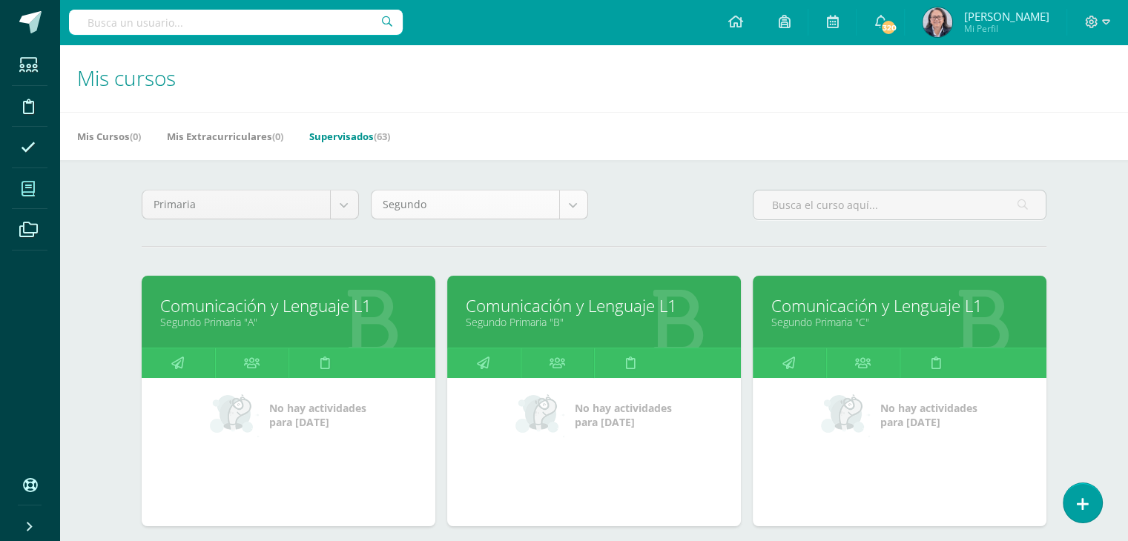
click at [572, 209] on body "Estudiantes Disciplina Asistencia Mis cursos Archivos Soporte Ayuda Reportar un…" at bounding box center [564, 324] width 1128 height 649
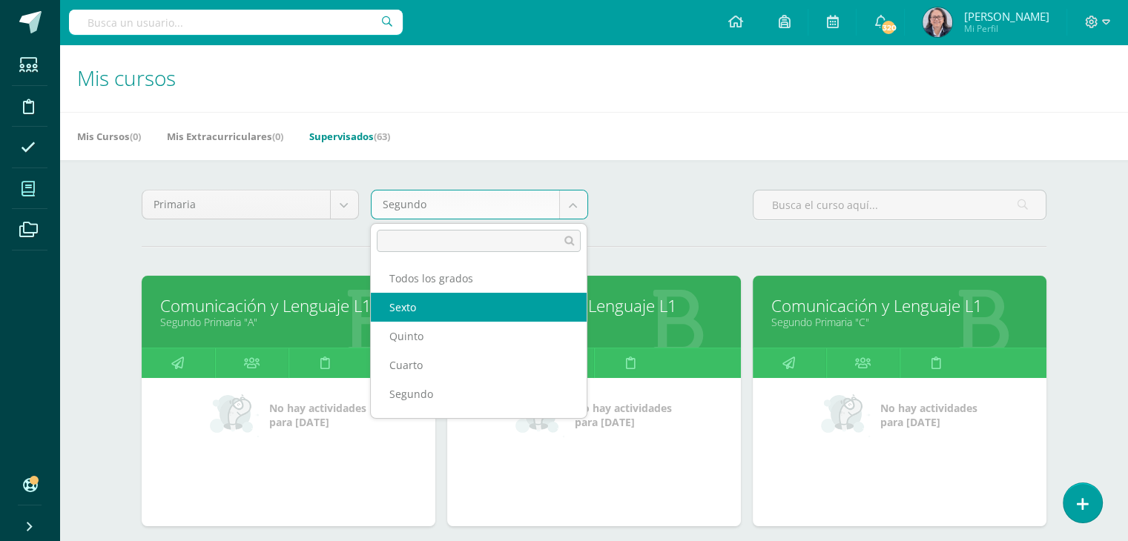
select select "17"
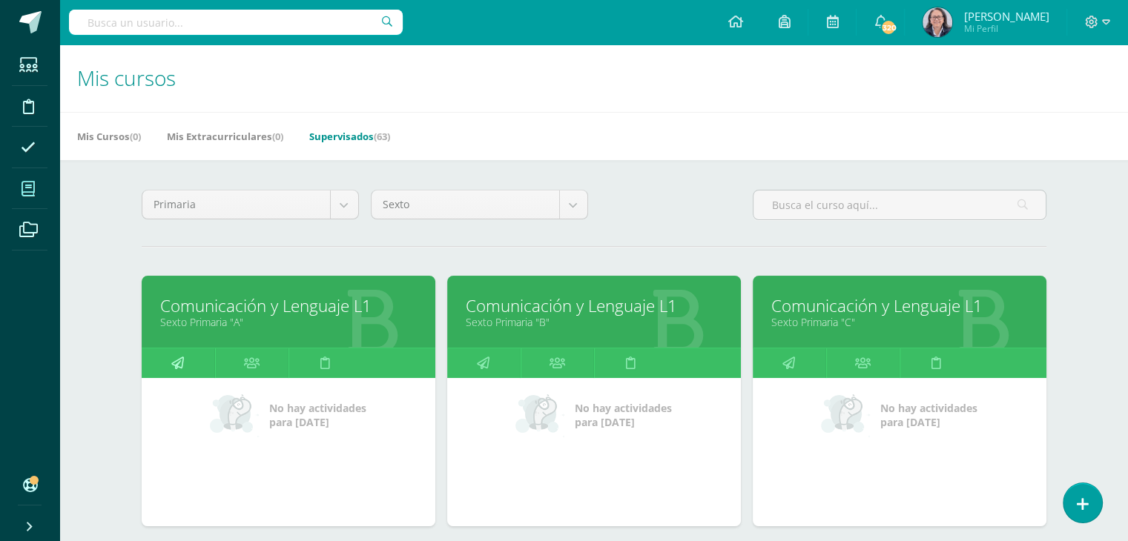
click at [175, 361] on icon at bounding box center [177, 363] width 13 height 29
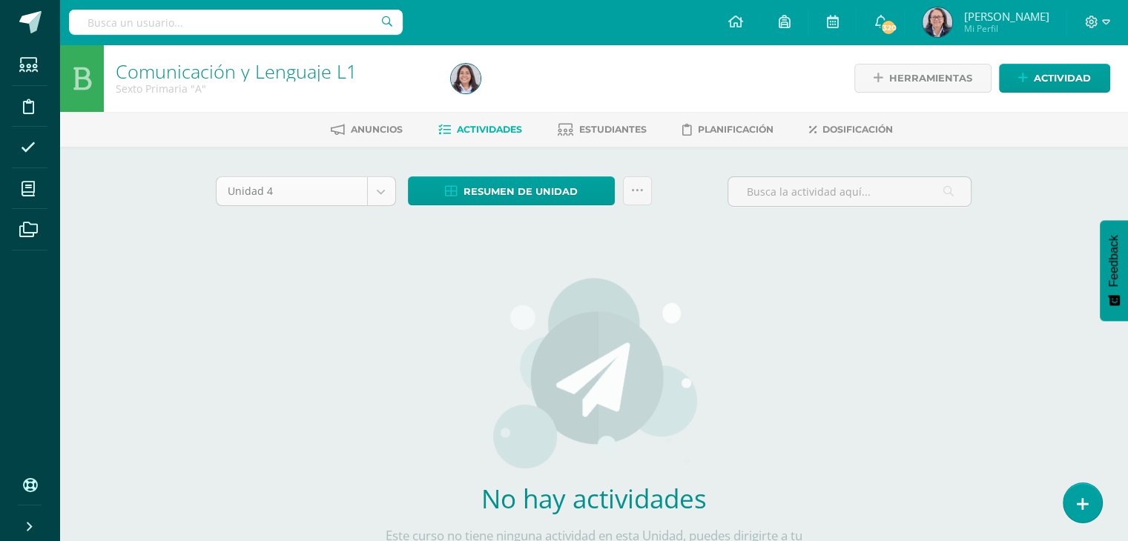
click at [382, 191] on body "Estudiantes Disciplina Asistencia Mis cursos Archivos Soporte Ayuda Reportar un…" at bounding box center [564, 318] width 1128 height 637
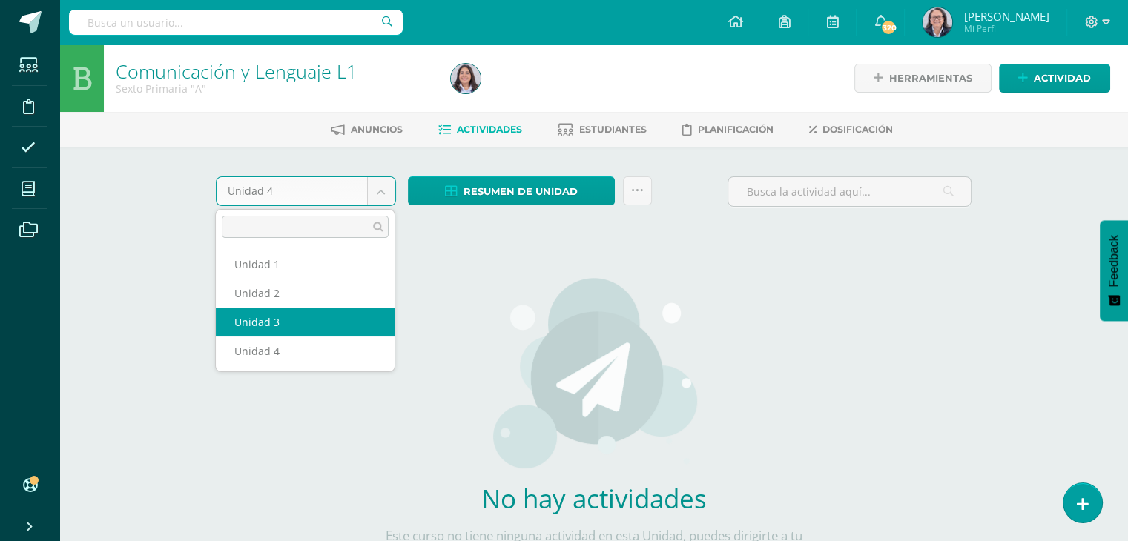
select select "Unidad 3"
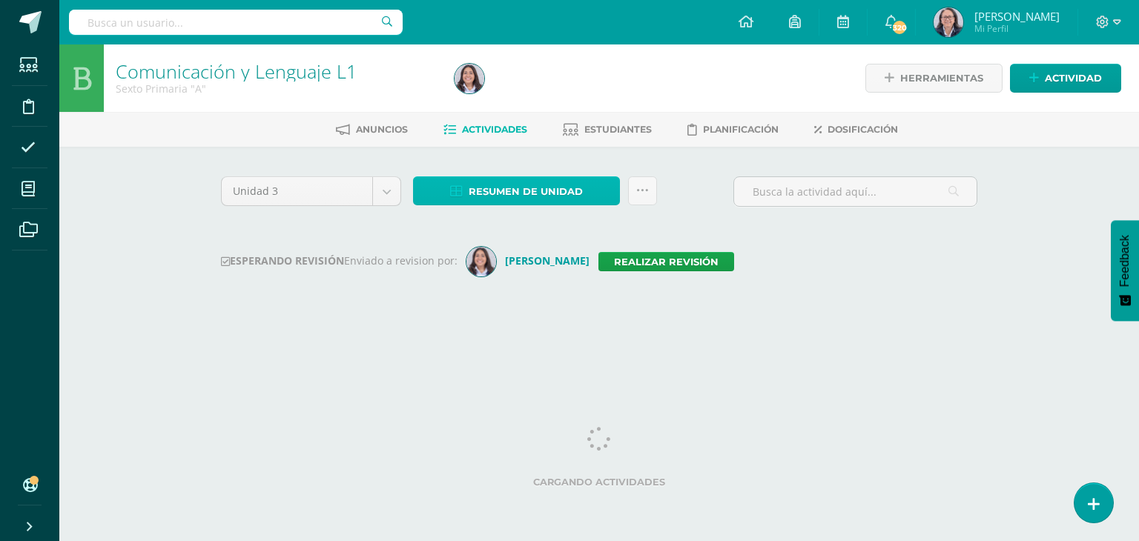
click at [504, 194] on span "Resumen de unidad" at bounding box center [526, 191] width 114 height 27
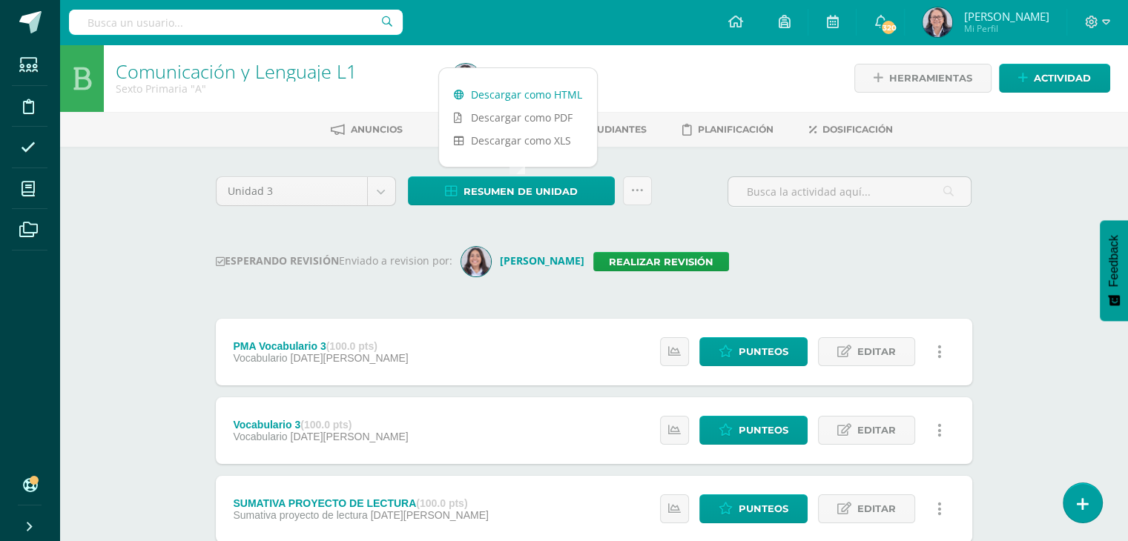
click at [514, 94] on link "Descargar como HTML" at bounding box center [518, 94] width 158 height 23
click at [653, 263] on link "Realizar revisión" at bounding box center [661, 261] width 136 height 19
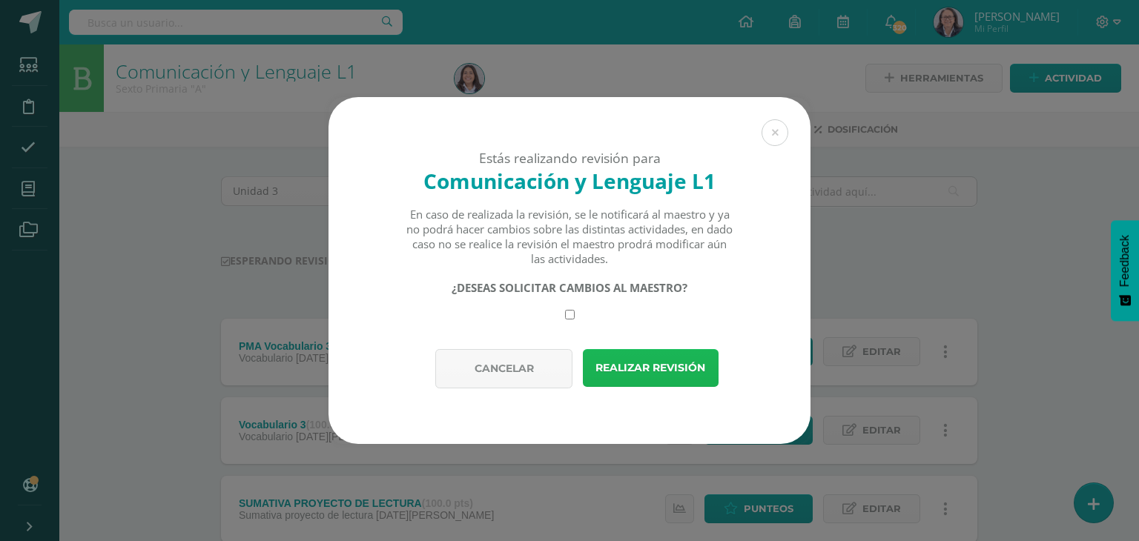
click at [655, 373] on button "Realizar revisión" at bounding box center [651, 368] width 136 height 38
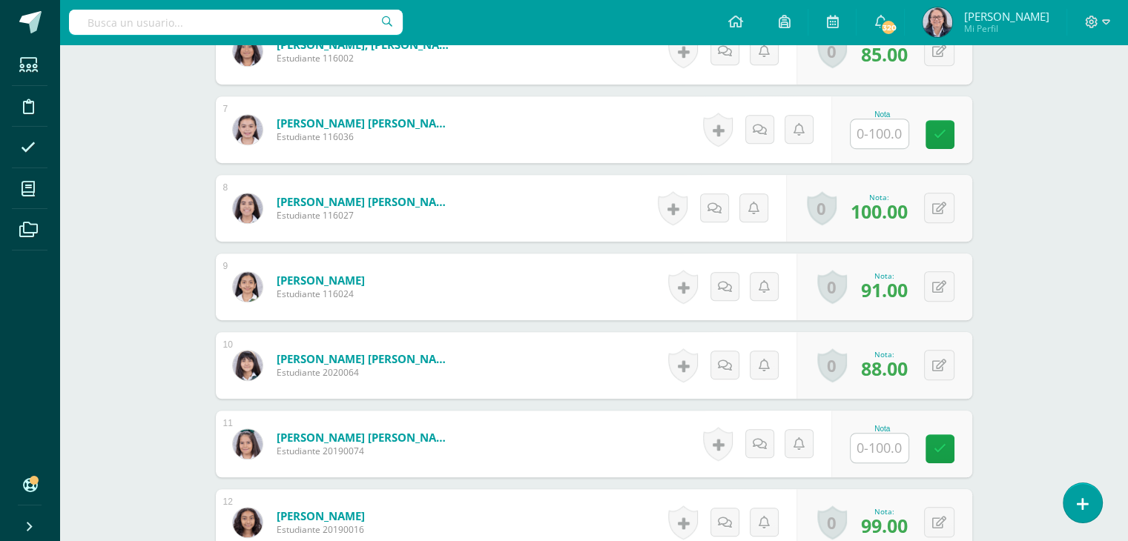
scroll to position [891, 0]
click at [894, 212] on span "100.00" at bounding box center [879, 210] width 57 height 25
click at [939, 210] on button at bounding box center [949, 207] width 31 height 31
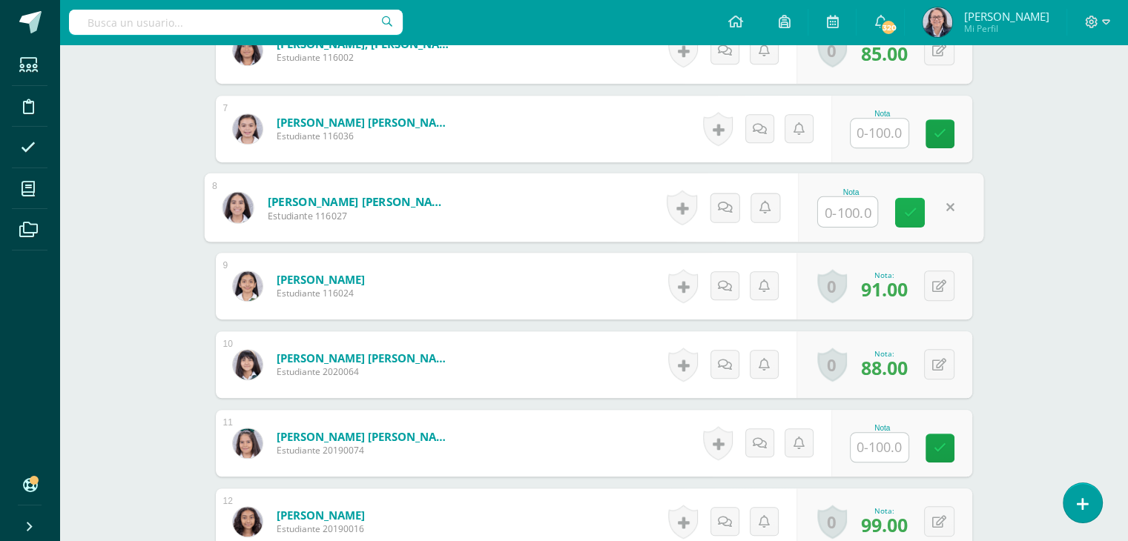
click at [905, 217] on icon at bounding box center [909, 212] width 13 height 13
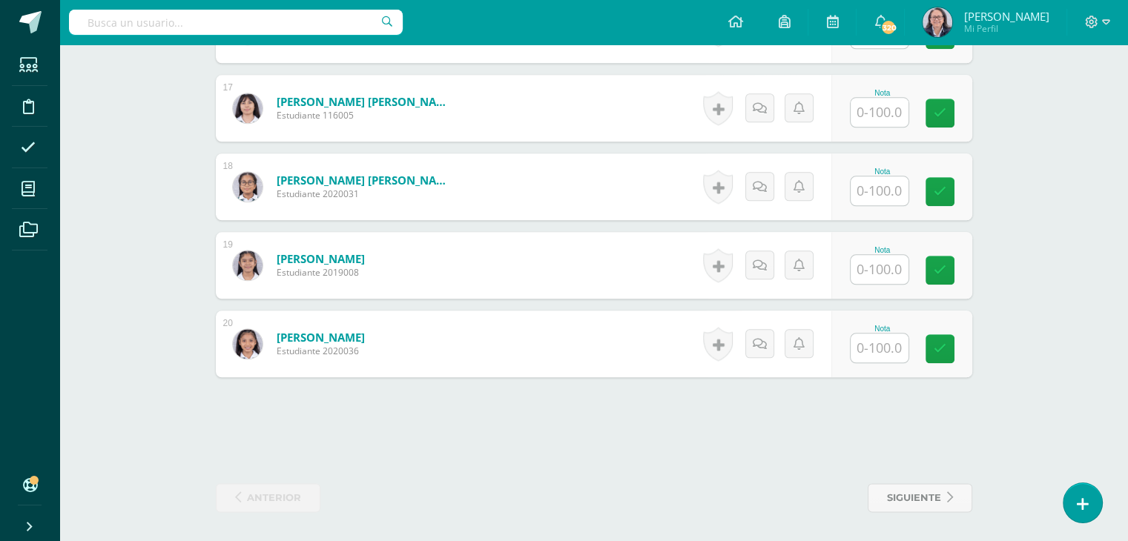
scroll to position [1699, 0]
click at [884, 268] on input "text" at bounding box center [880, 268] width 58 height 29
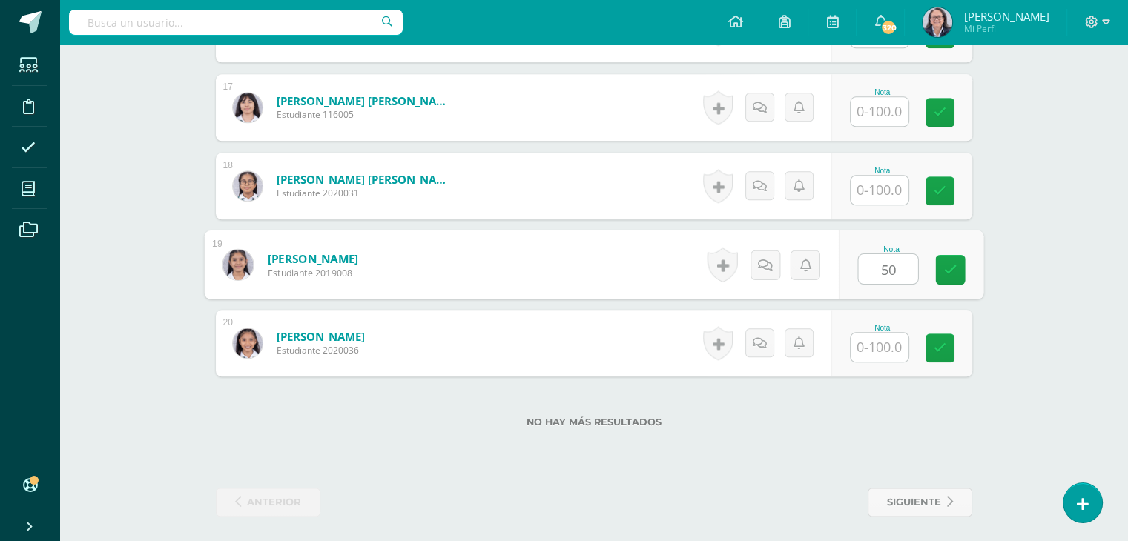
type input "50"
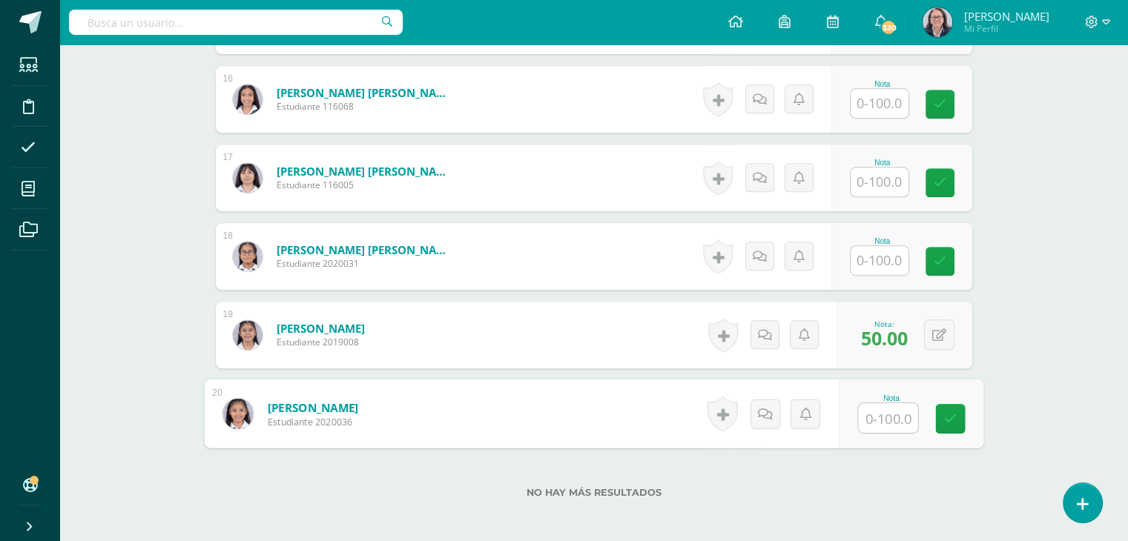
scroll to position [1625, 0]
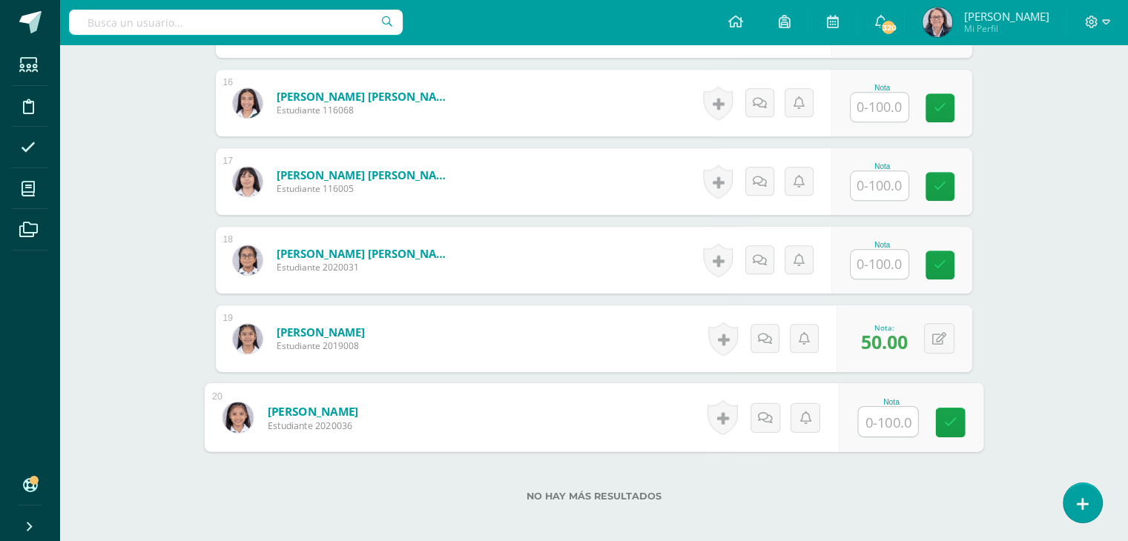
click at [876, 183] on input "text" at bounding box center [880, 185] width 58 height 29
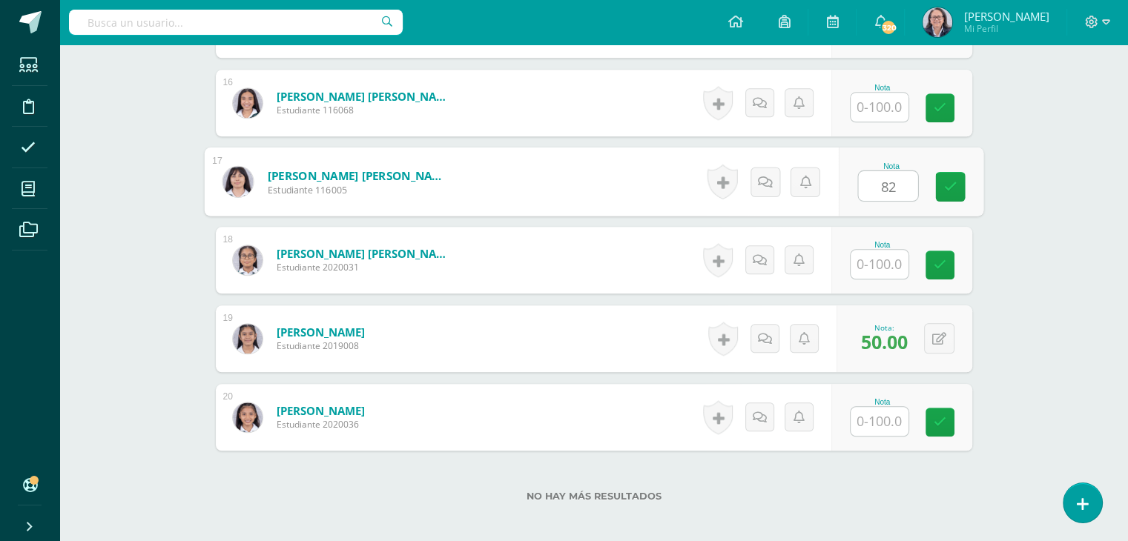
type input "82"
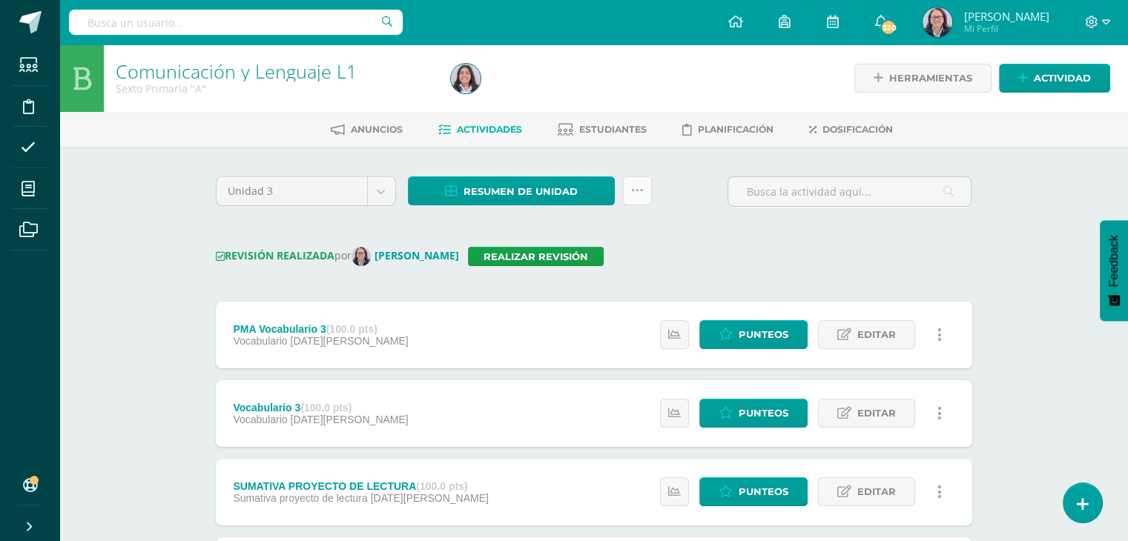
click at [634, 194] on icon at bounding box center [637, 191] width 13 height 13
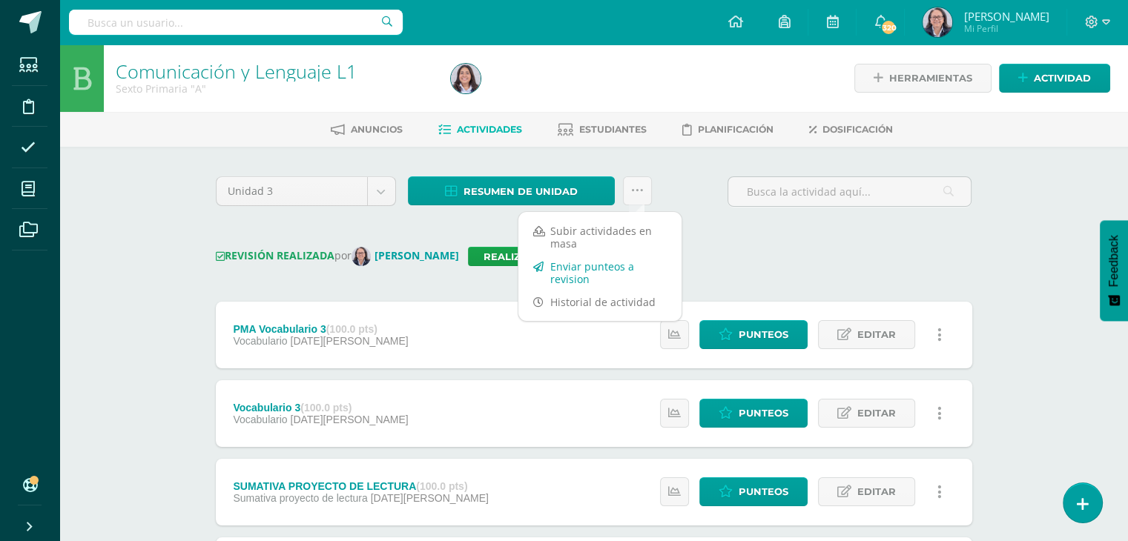
click at [581, 277] on link "Enviar punteos a revision" at bounding box center [599, 273] width 163 height 36
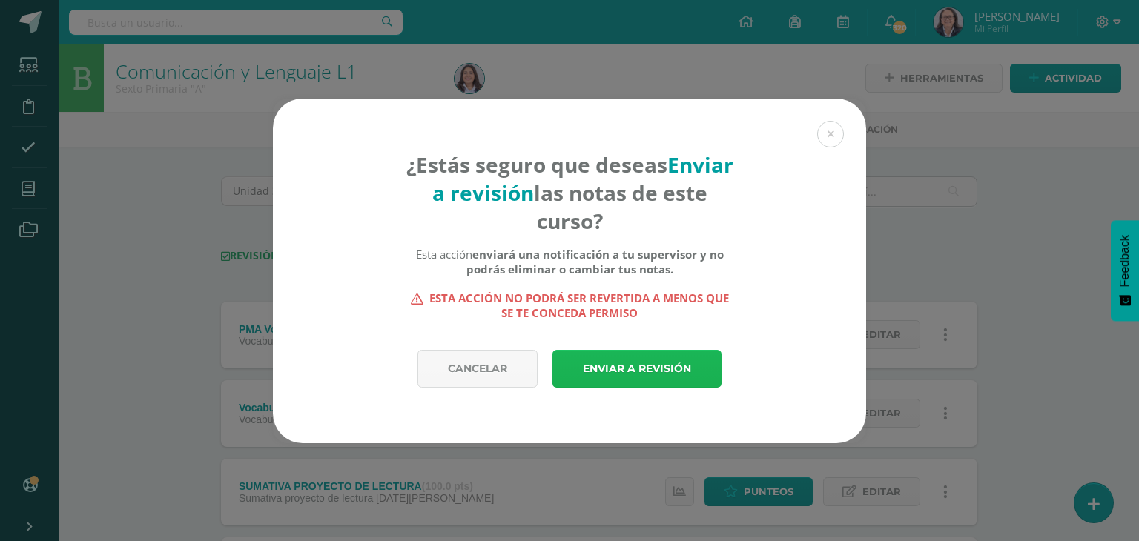
click at [622, 372] on link "Enviar a revisión" at bounding box center [637, 369] width 169 height 38
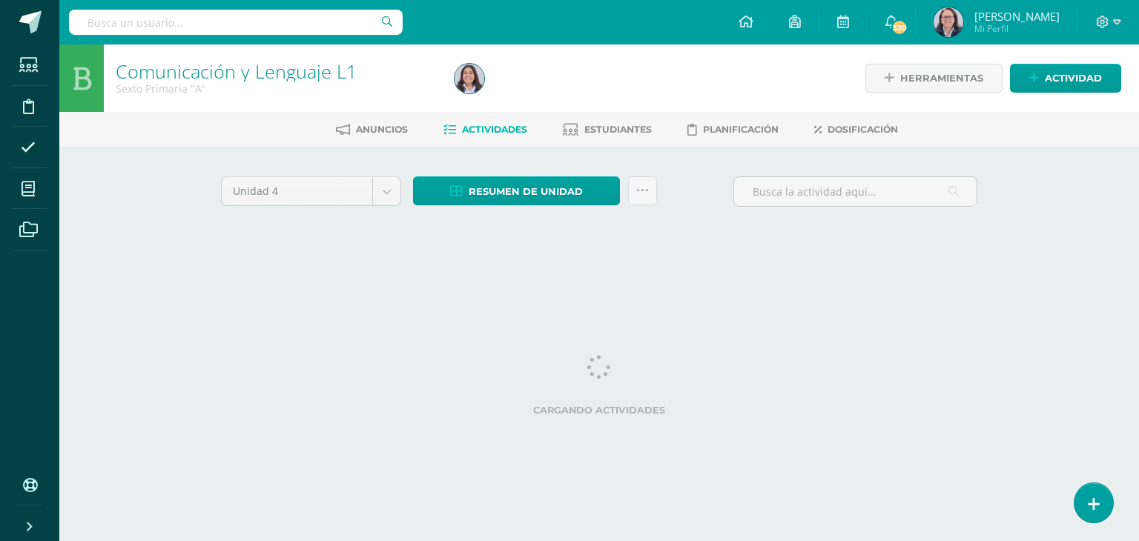
select select "Unidad 3"
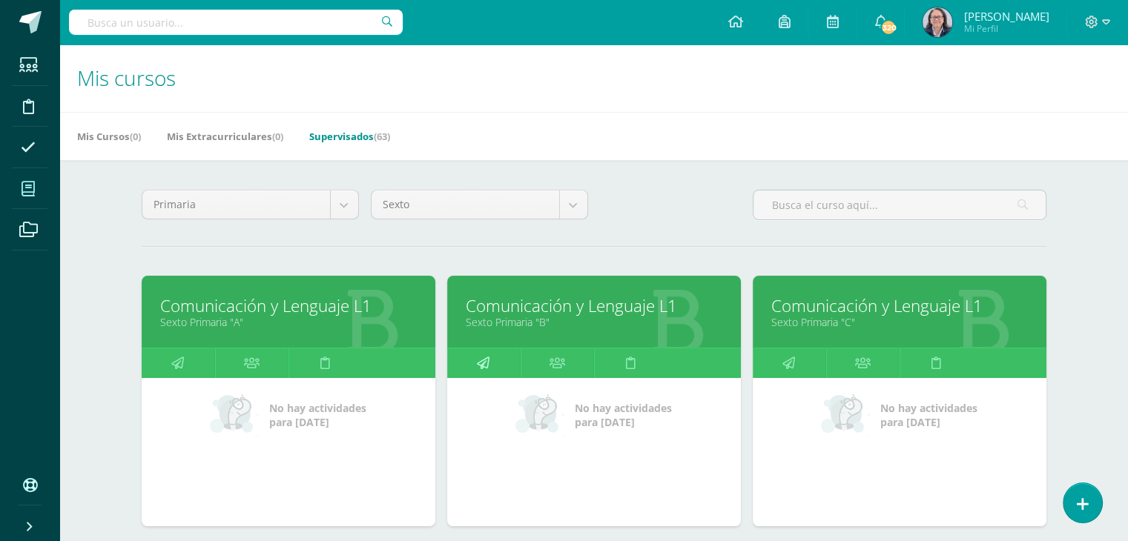
click at [480, 363] on icon at bounding box center [483, 363] width 13 height 29
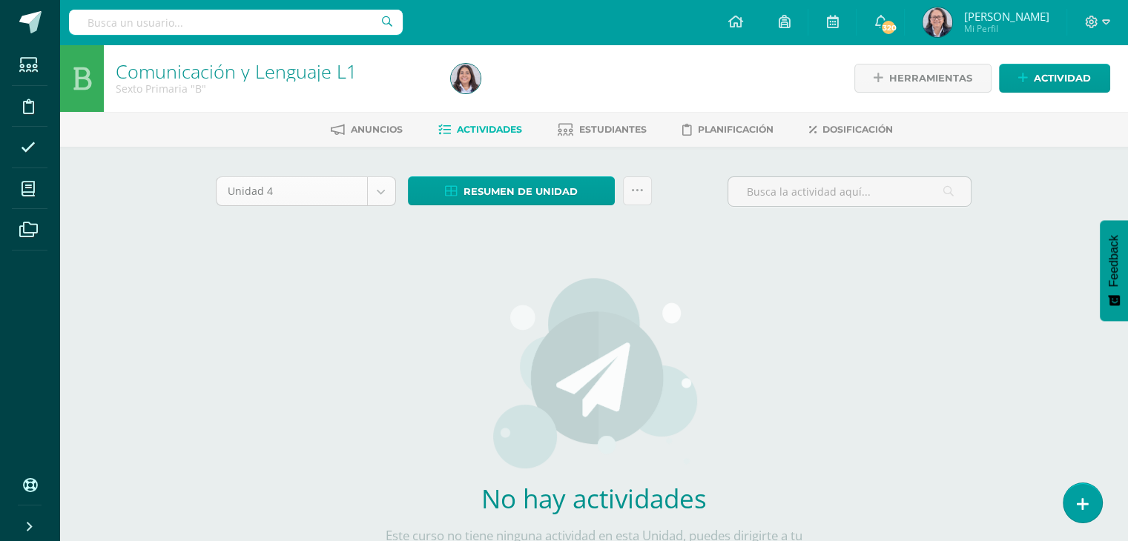
click at [377, 195] on body "Estudiantes Disciplina Asistencia Mis cursos Archivos Soporte Ayuda Reportar un…" at bounding box center [564, 318] width 1128 height 637
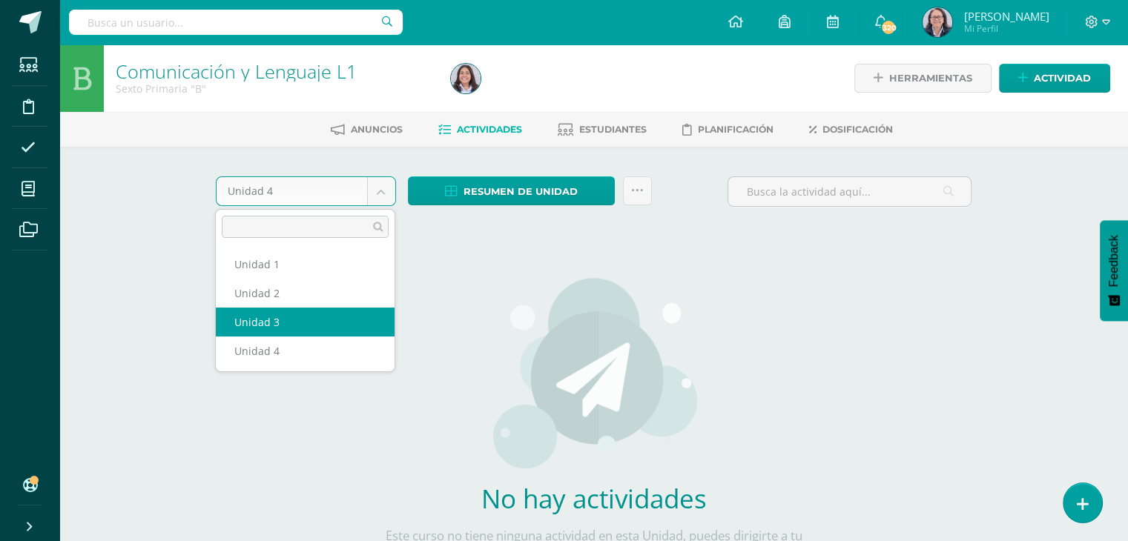
select select "Unidad 3"
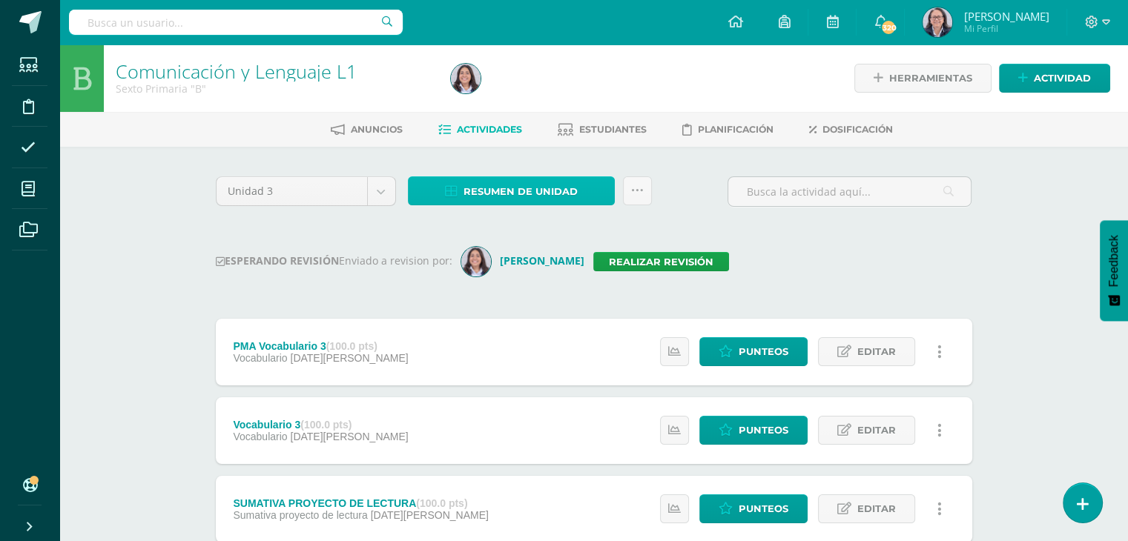
click at [495, 195] on span "Resumen de unidad" at bounding box center [521, 191] width 114 height 27
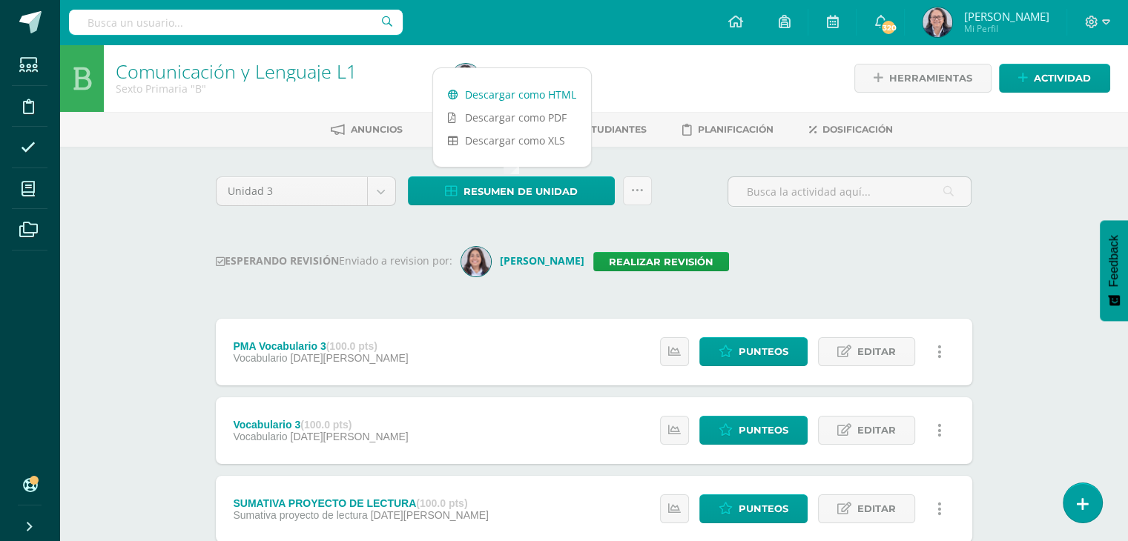
click at [518, 102] on link "Descargar como HTML" at bounding box center [512, 94] width 158 height 23
click at [646, 259] on link "Realizar revisión" at bounding box center [661, 261] width 136 height 19
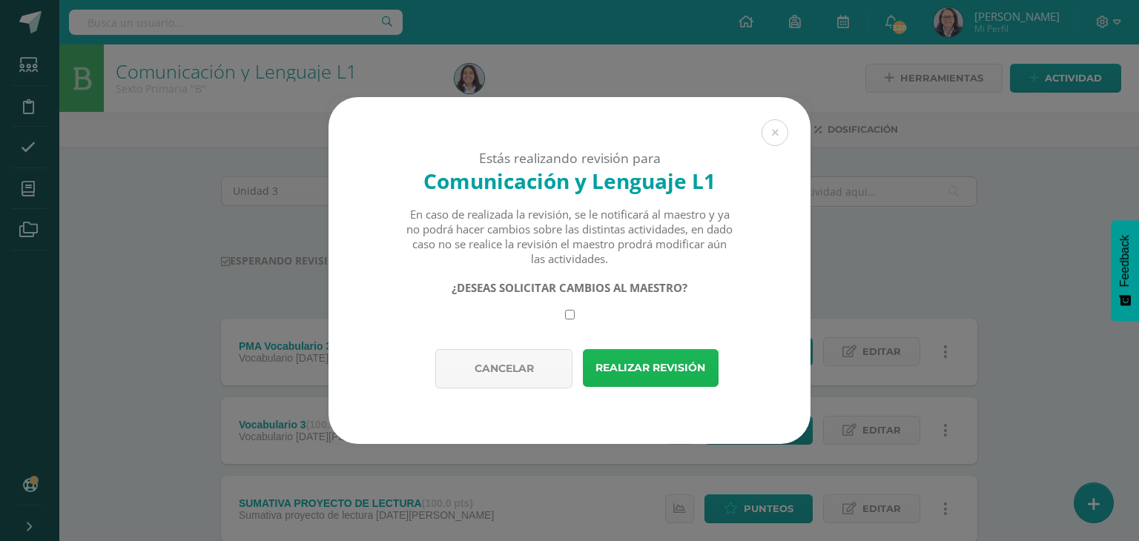
click at [637, 369] on button "Realizar revisión" at bounding box center [651, 368] width 136 height 38
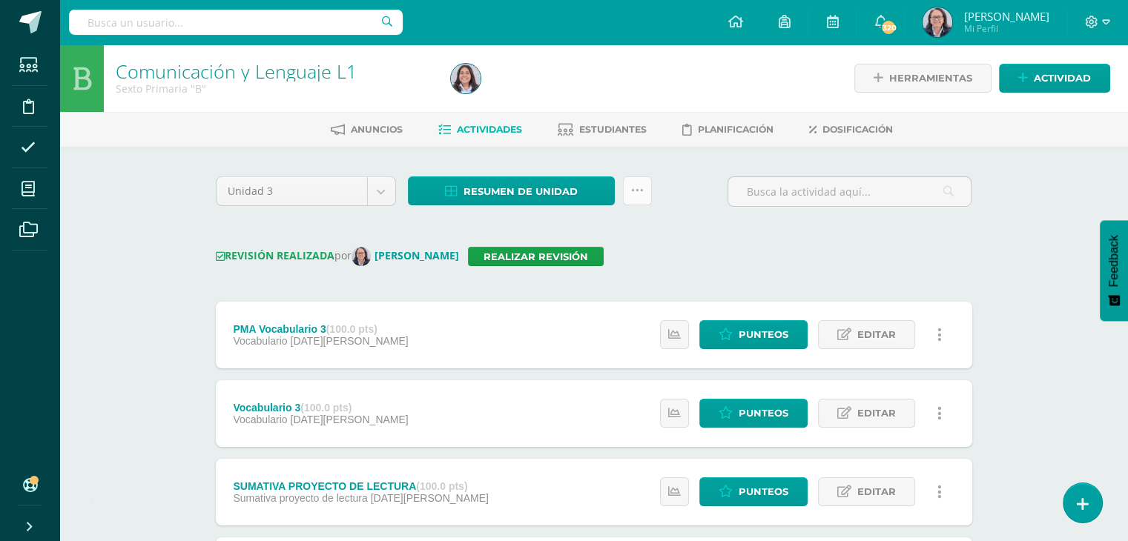
click at [643, 194] on link at bounding box center [637, 191] width 29 height 29
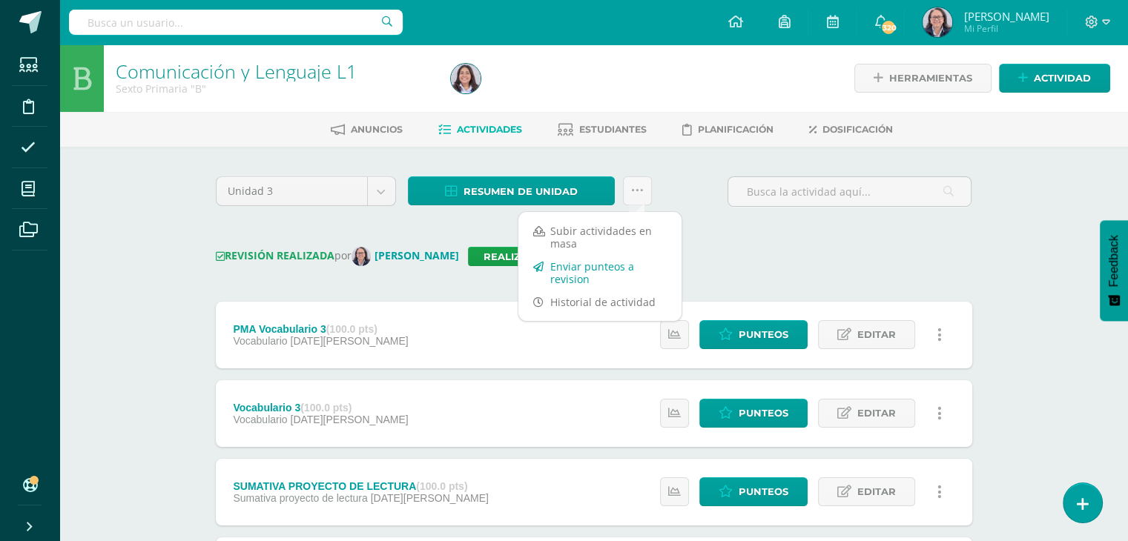
click at [576, 274] on link "Enviar punteos a revision" at bounding box center [599, 273] width 163 height 36
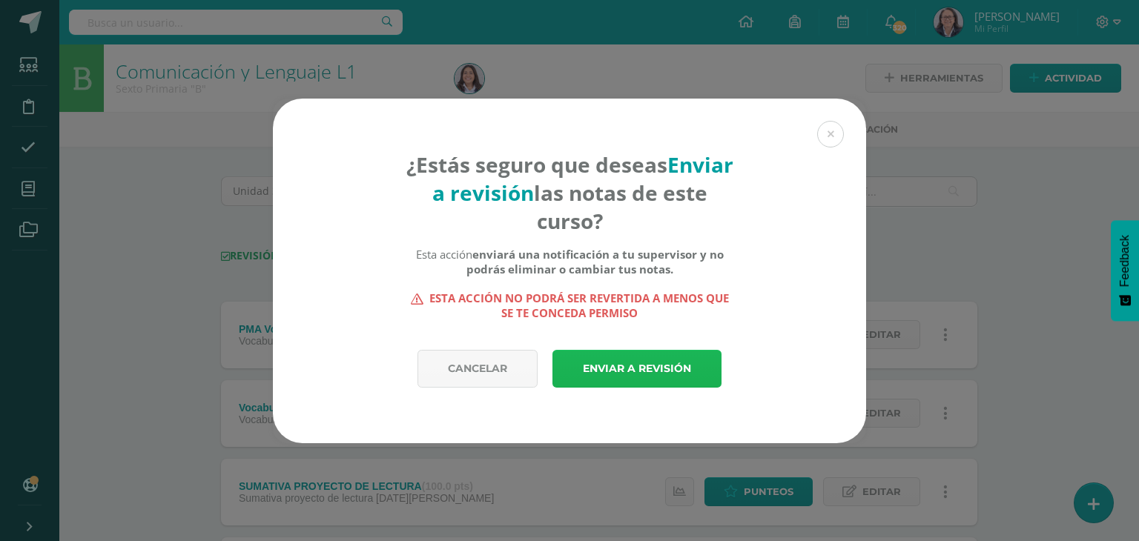
click at [624, 371] on link "Enviar a revisión" at bounding box center [637, 369] width 169 height 38
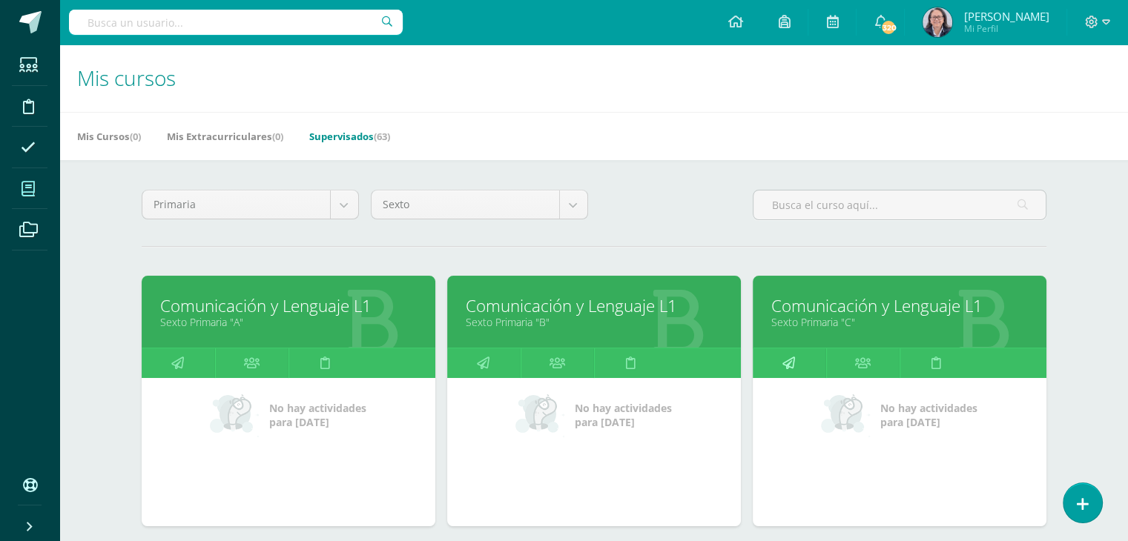
click at [785, 363] on icon at bounding box center [788, 363] width 13 height 29
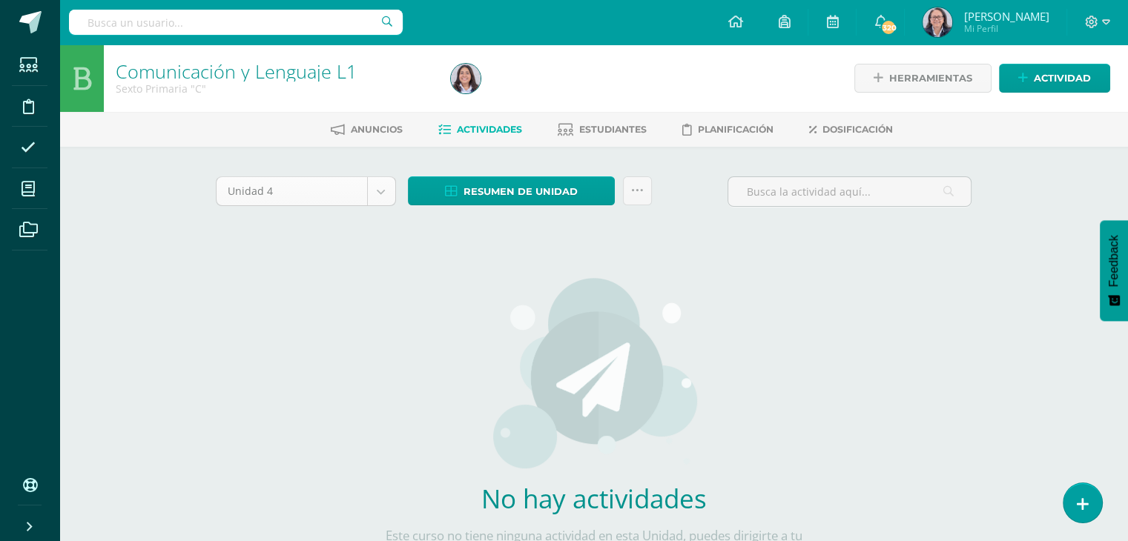
click at [383, 194] on body "Estudiantes Disciplina Asistencia Mis cursos Archivos Soporte Ayuda Reportar un…" at bounding box center [564, 318] width 1128 height 637
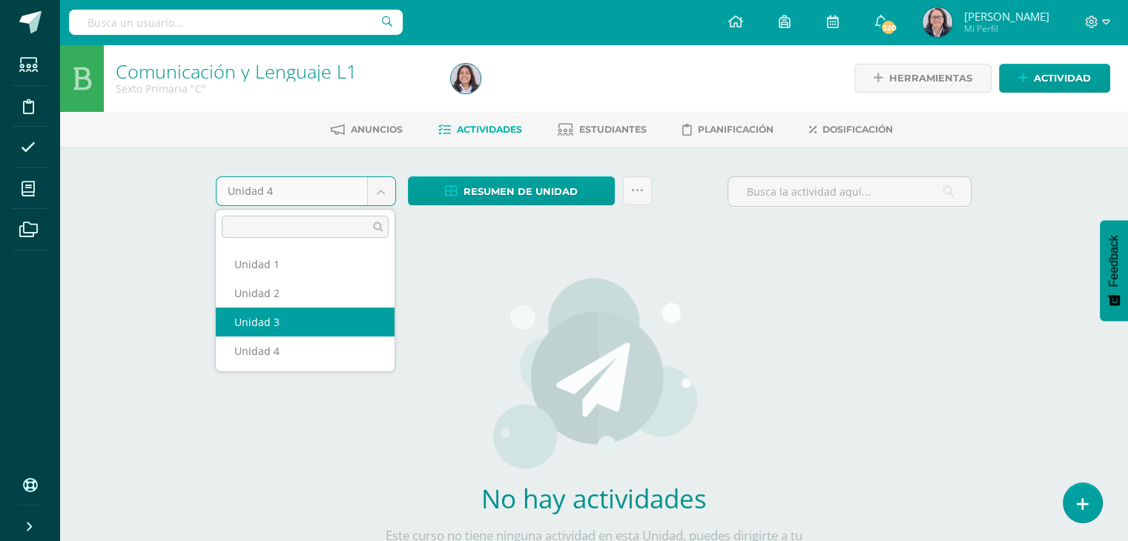
select select "Unidad 3"
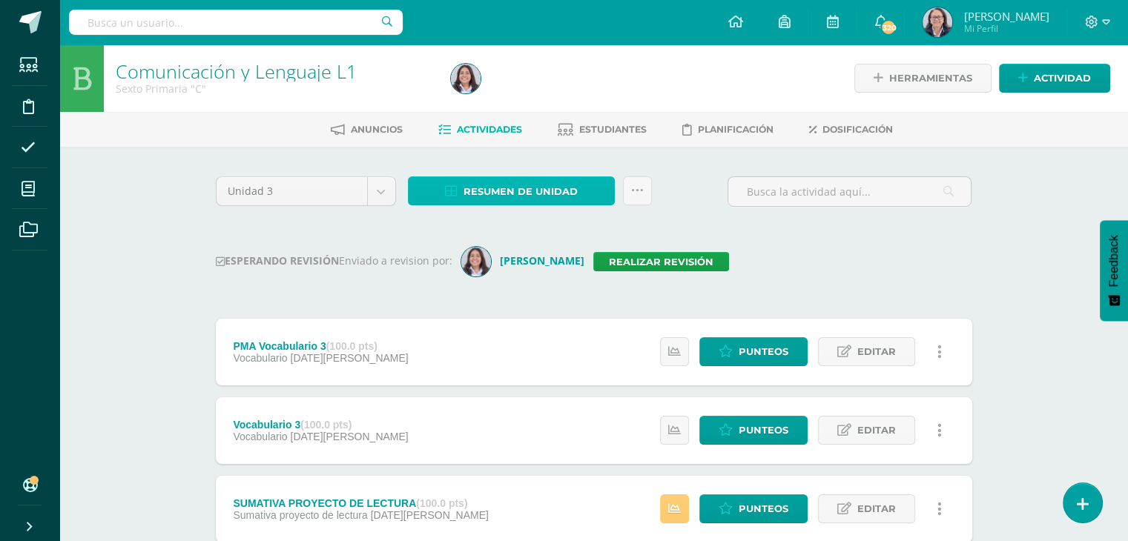
click at [513, 193] on span "Resumen de unidad" at bounding box center [521, 191] width 114 height 27
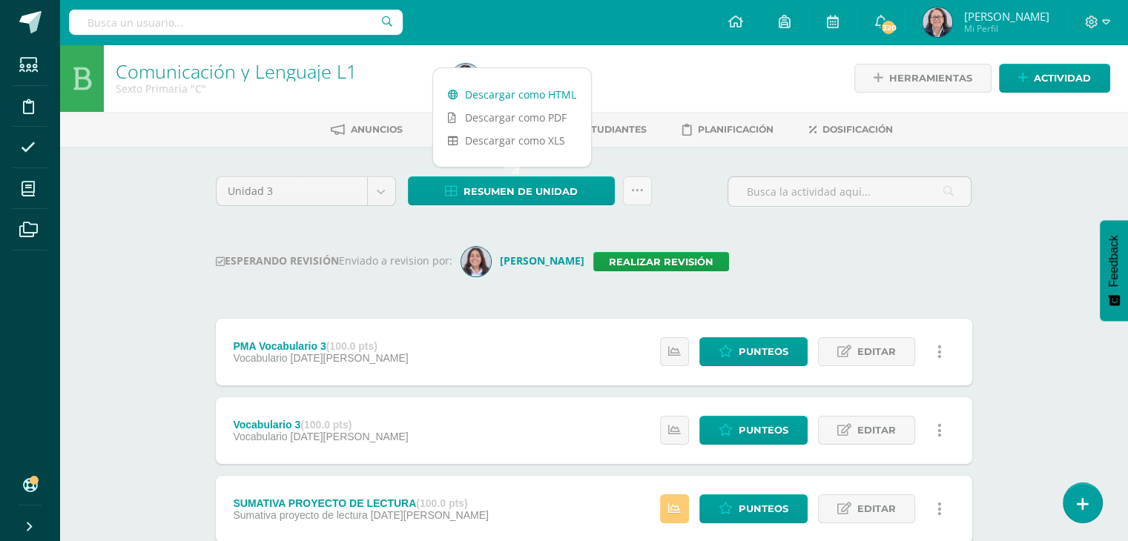
click at [515, 98] on link "Descargar como HTML" at bounding box center [512, 94] width 158 height 23
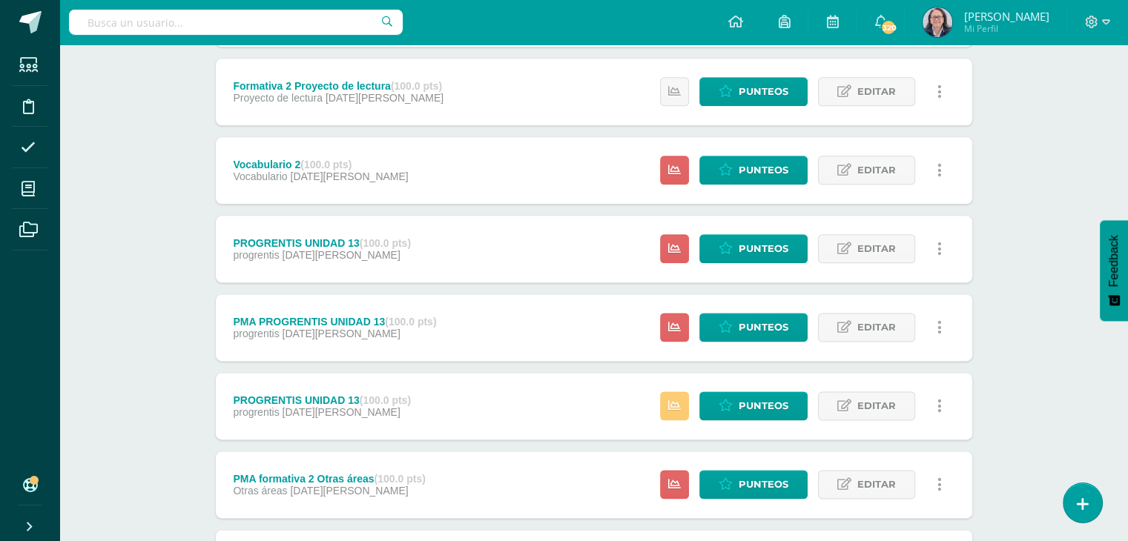
scroll to position [1388, 0]
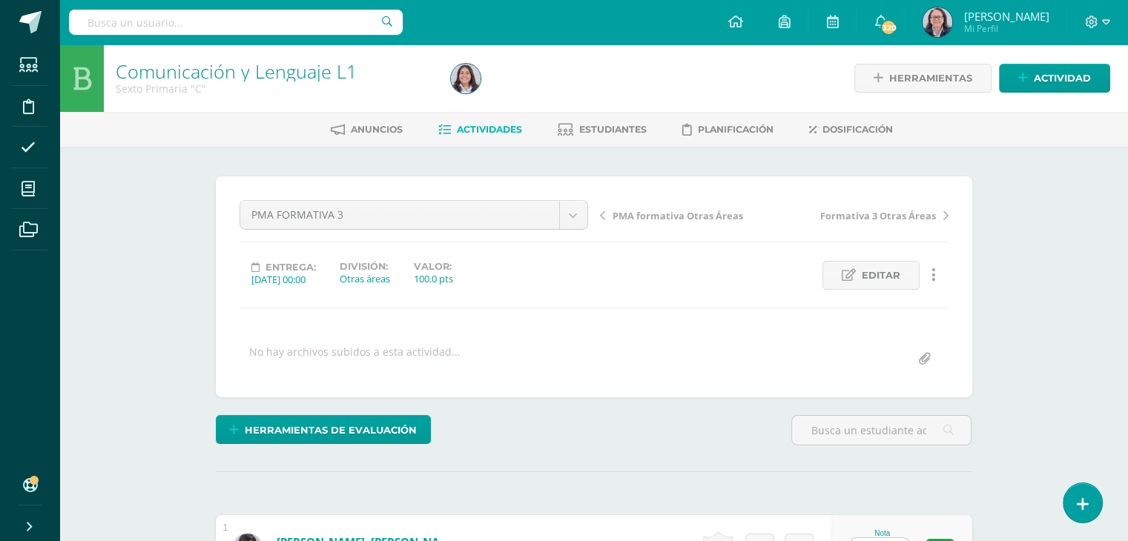
click at [934, 280] on icon at bounding box center [933, 275] width 4 height 16
click at [878, 370] on link "Eliminar" at bounding box center [906, 368] width 152 height 23
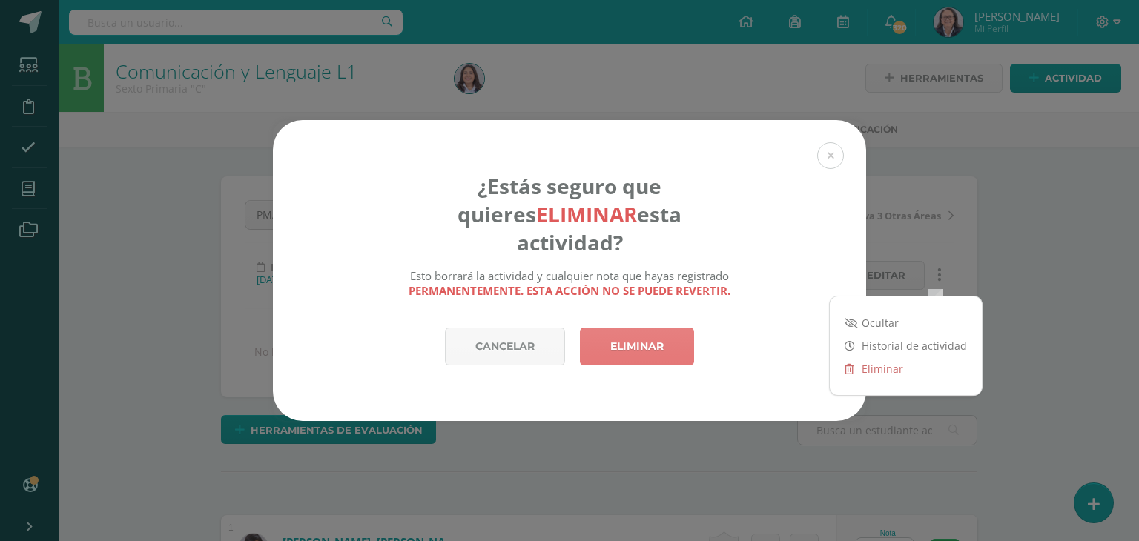
click at [647, 332] on link "Eliminar" at bounding box center [637, 347] width 114 height 38
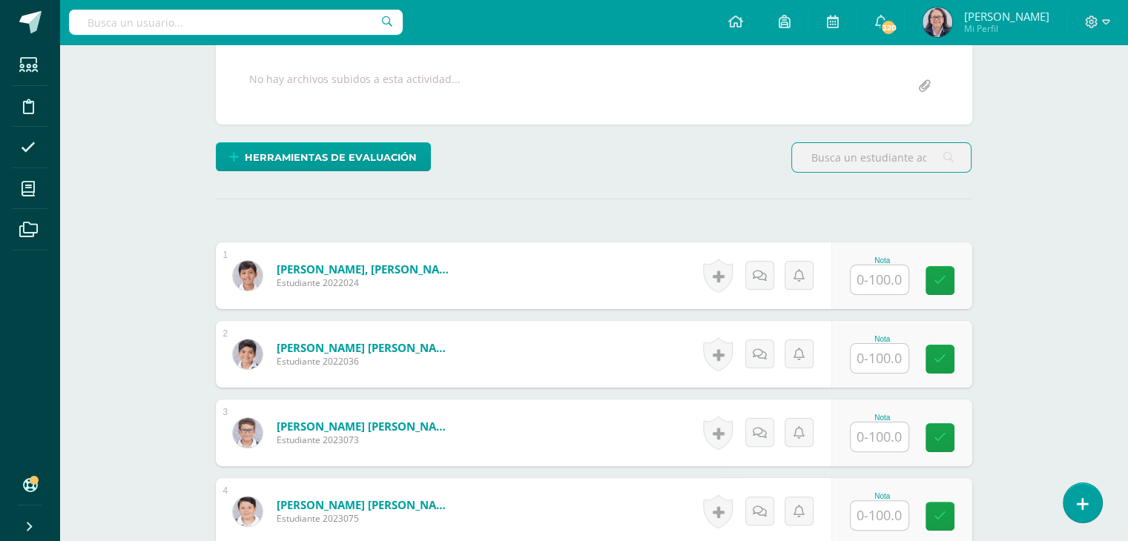
scroll to position [371, 0]
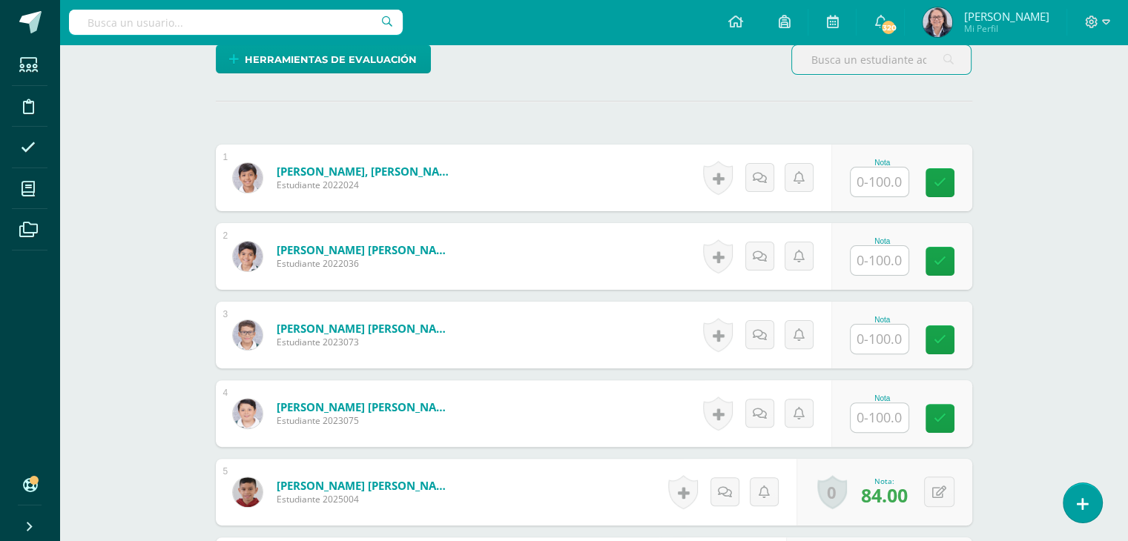
click at [887, 425] on input "text" at bounding box center [880, 417] width 58 height 29
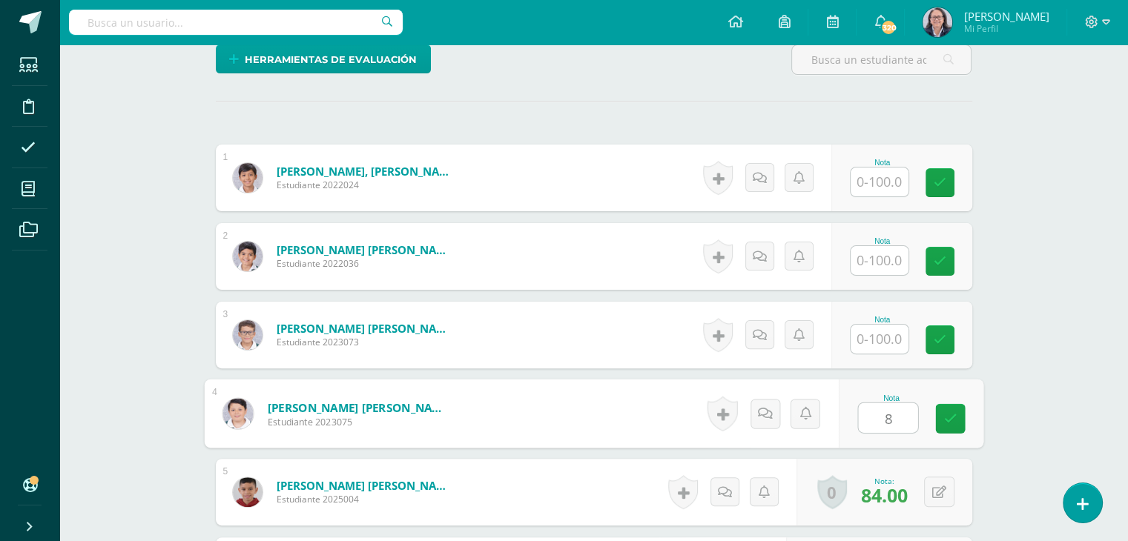
type input "83"
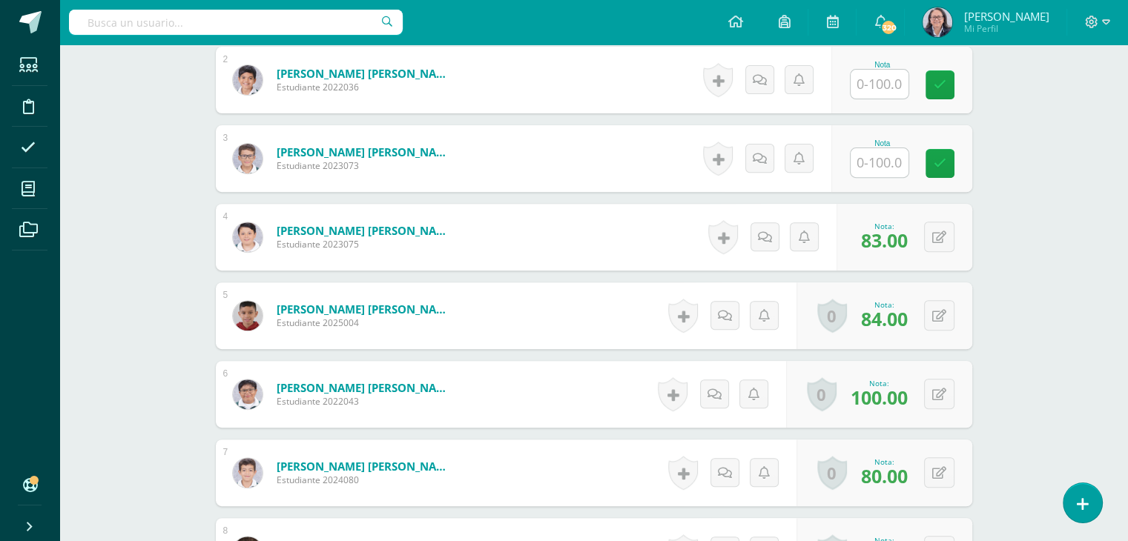
scroll to position [593, 0]
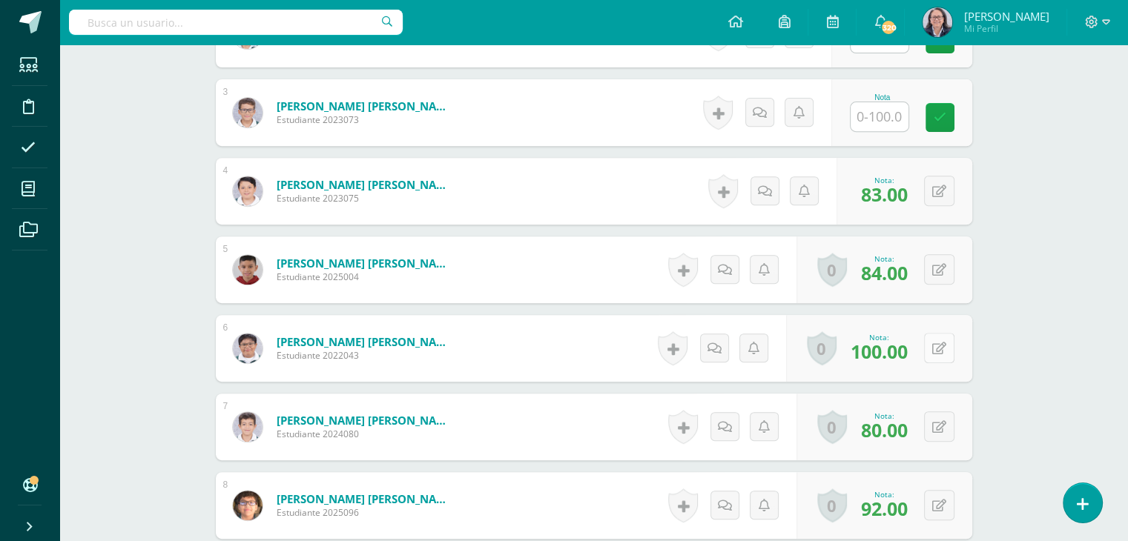
click at [941, 351] on icon at bounding box center [939, 349] width 14 height 13
click at [911, 360] on link at bounding box center [910, 354] width 30 height 30
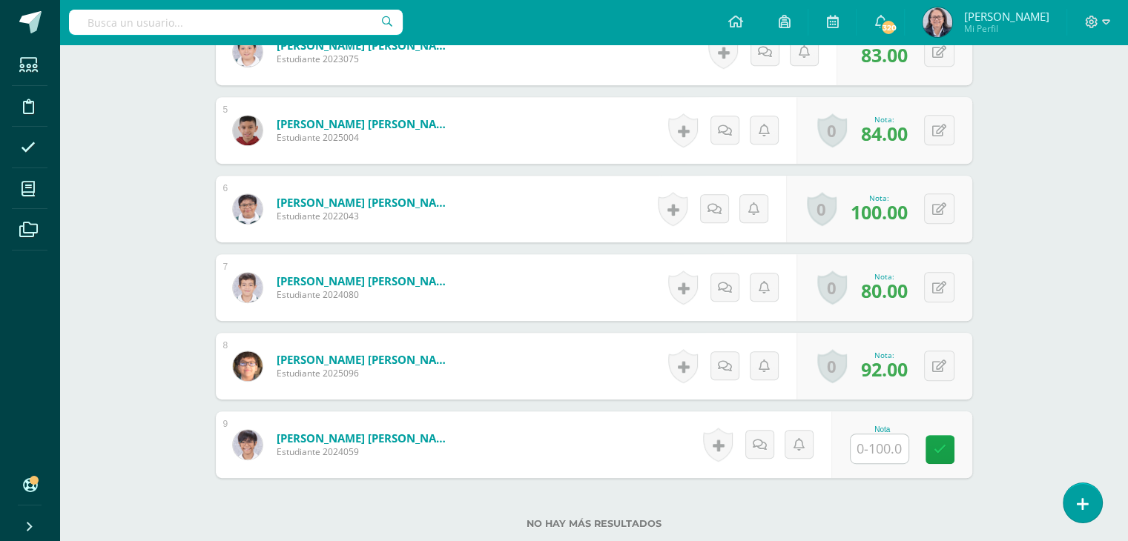
scroll to position [742, 0]
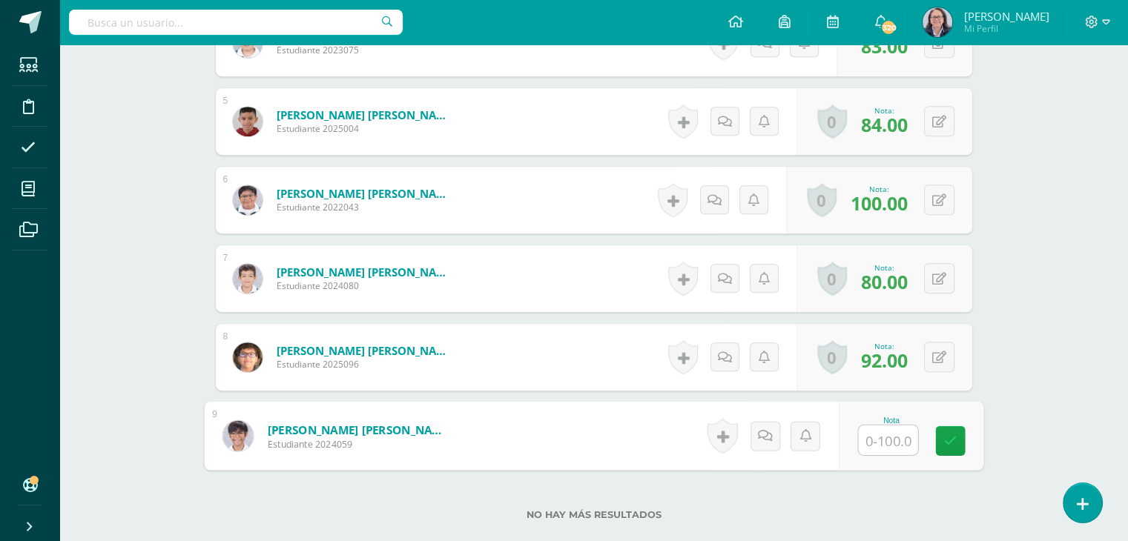
click at [884, 428] on input "text" at bounding box center [887, 441] width 59 height 30
type input "100"
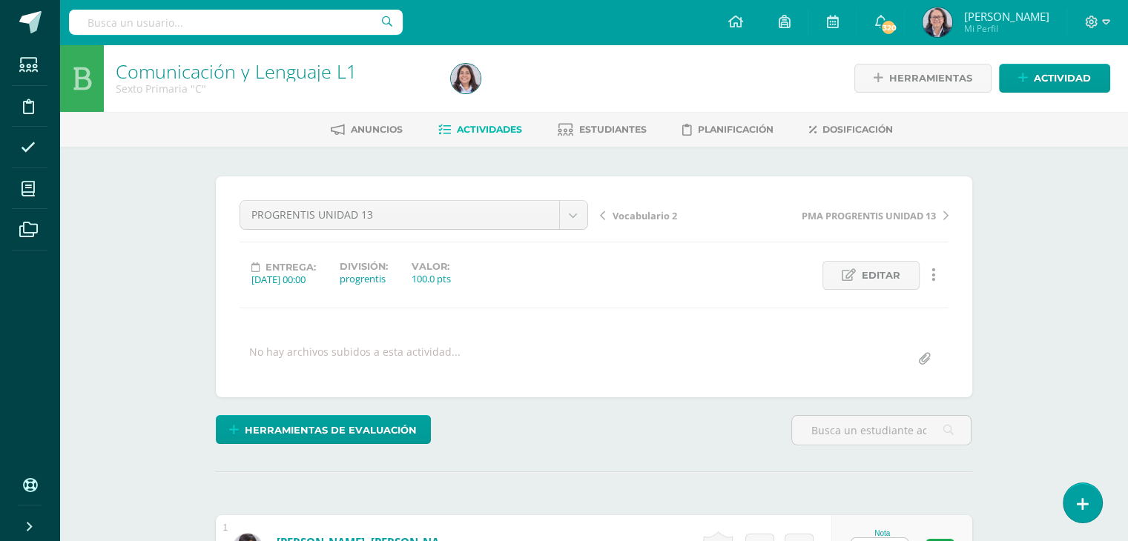
click at [935, 277] on link at bounding box center [934, 275] width 29 height 29
click at [888, 367] on link "Eliminar" at bounding box center [906, 368] width 152 height 23
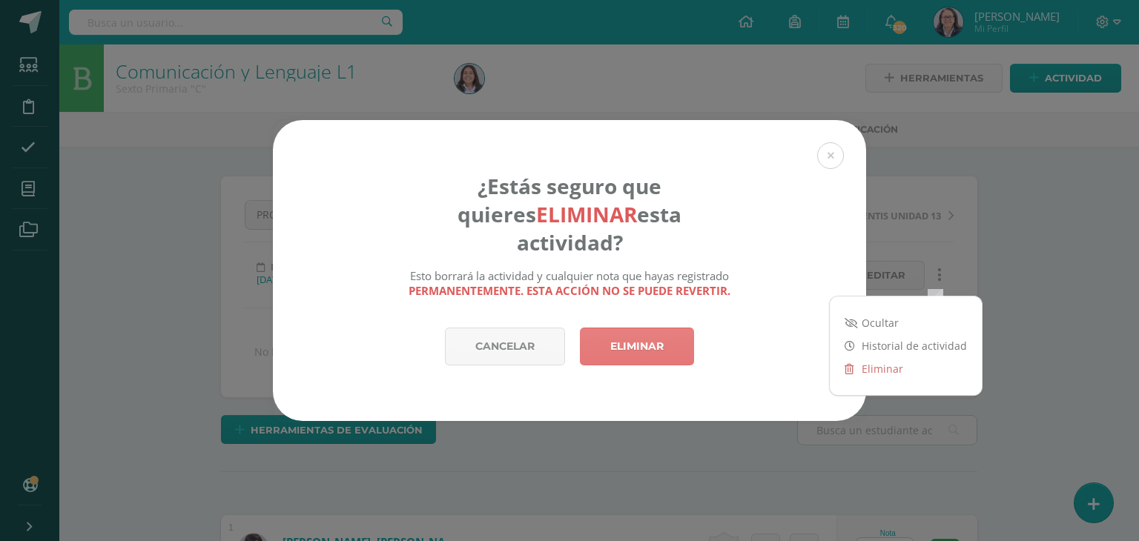
click at [619, 334] on link "Eliminar" at bounding box center [637, 347] width 114 height 38
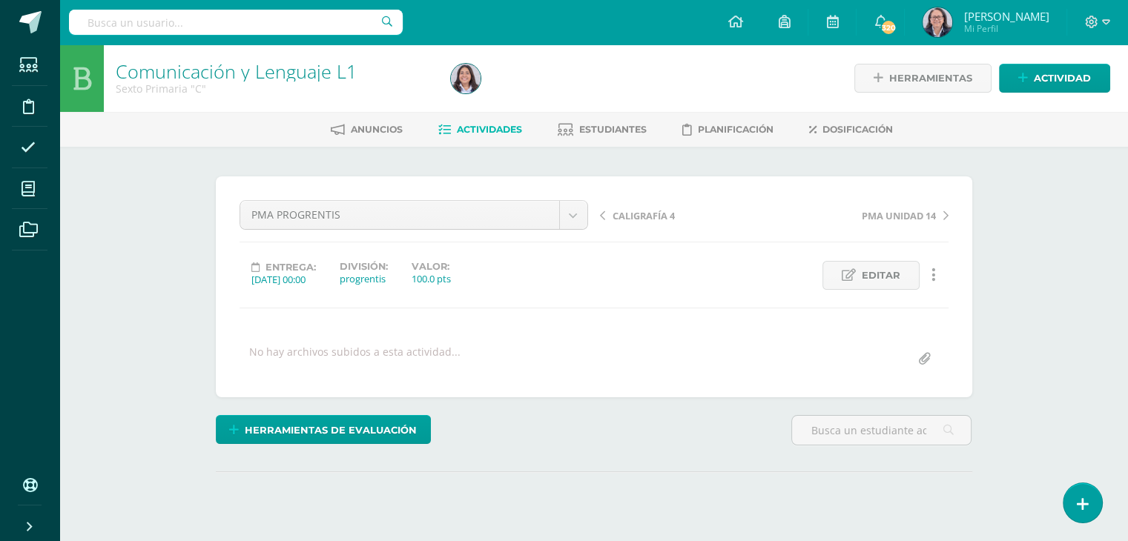
click at [935, 277] on link at bounding box center [934, 275] width 29 height 29
click at [883, 369] on link "Eliminar" at bounding box center [906, 368] width 152 height 23
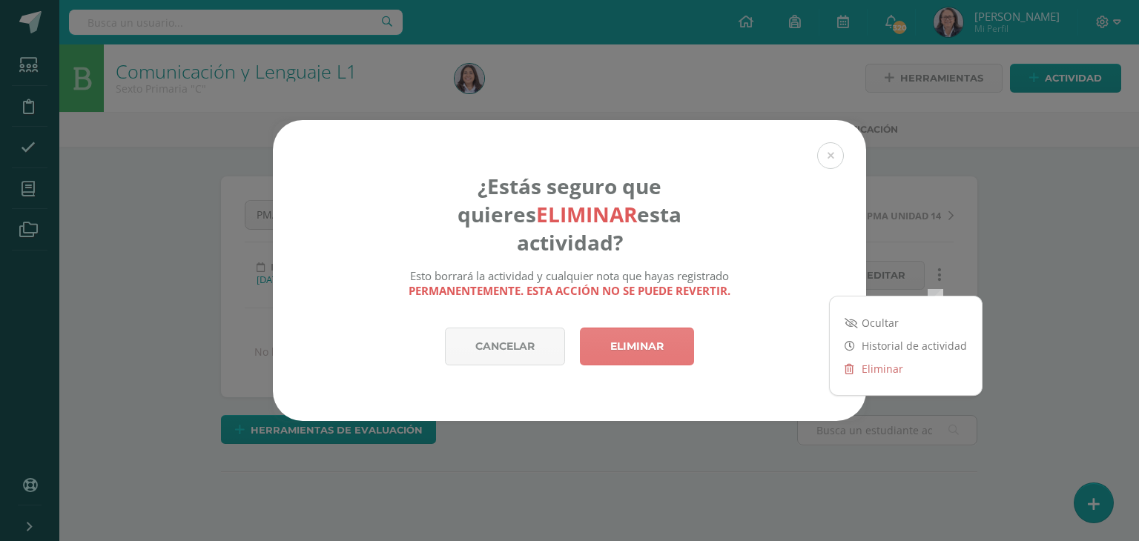
click at [624, 337] on link "Eliminar" at bounding box center [637, 347] width 114 height 38
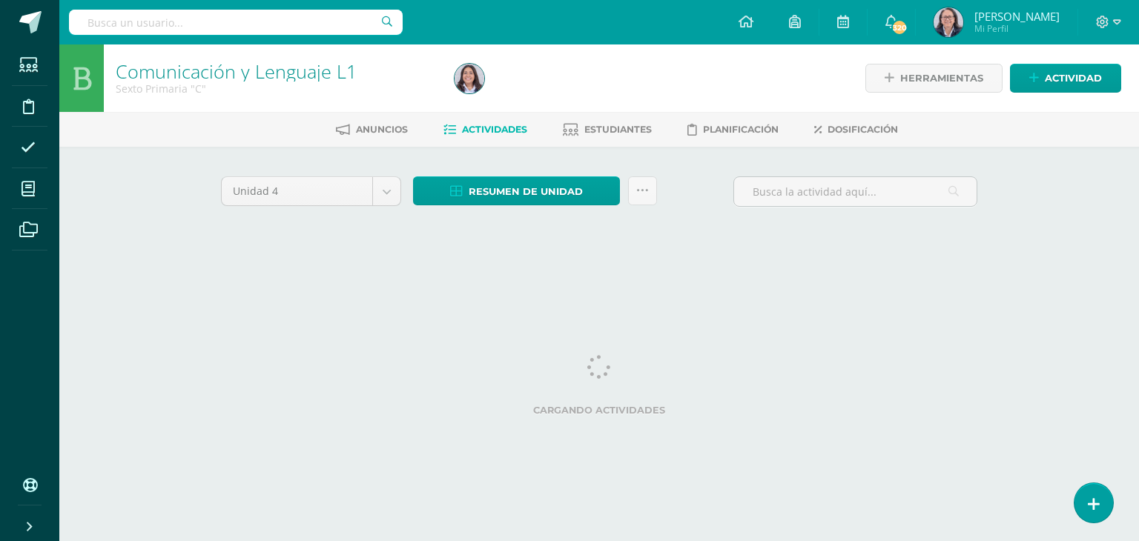
select select "Unidad 3"
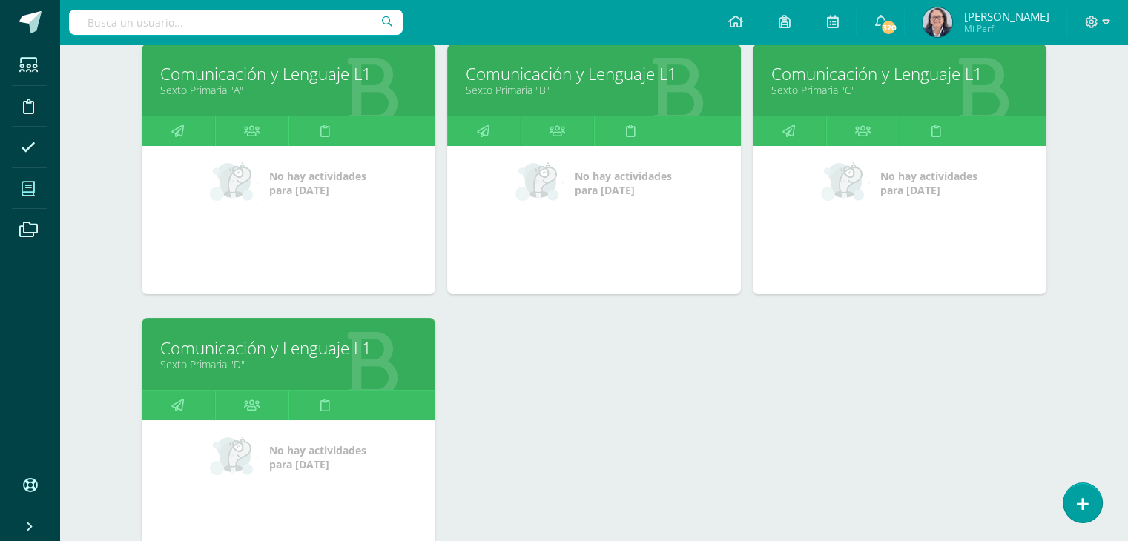
scroll to position [381, 0]
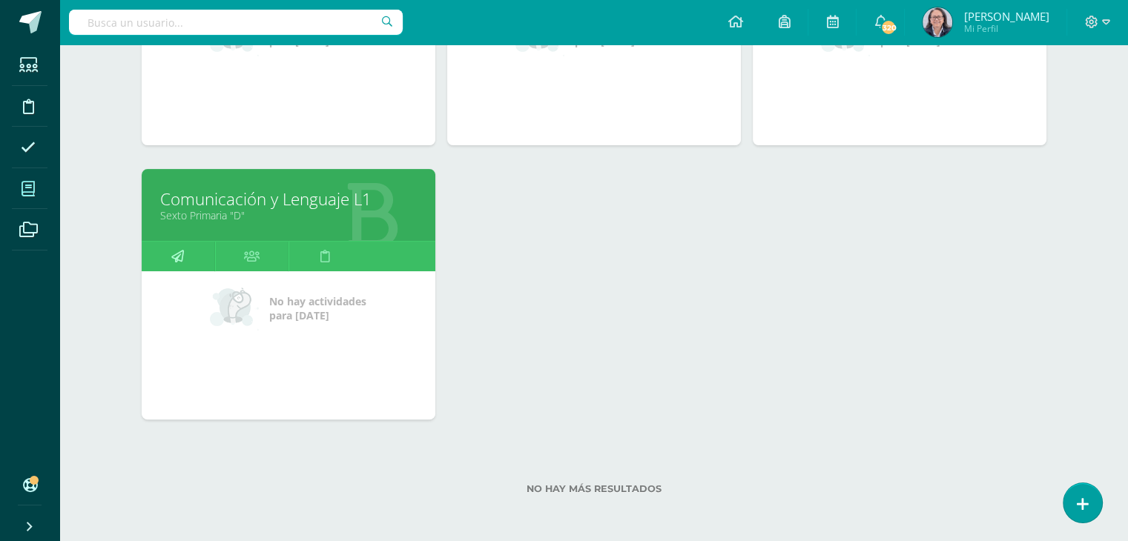
click at [185, 262] on link at bounding box center [178, 257] width 73 height 30
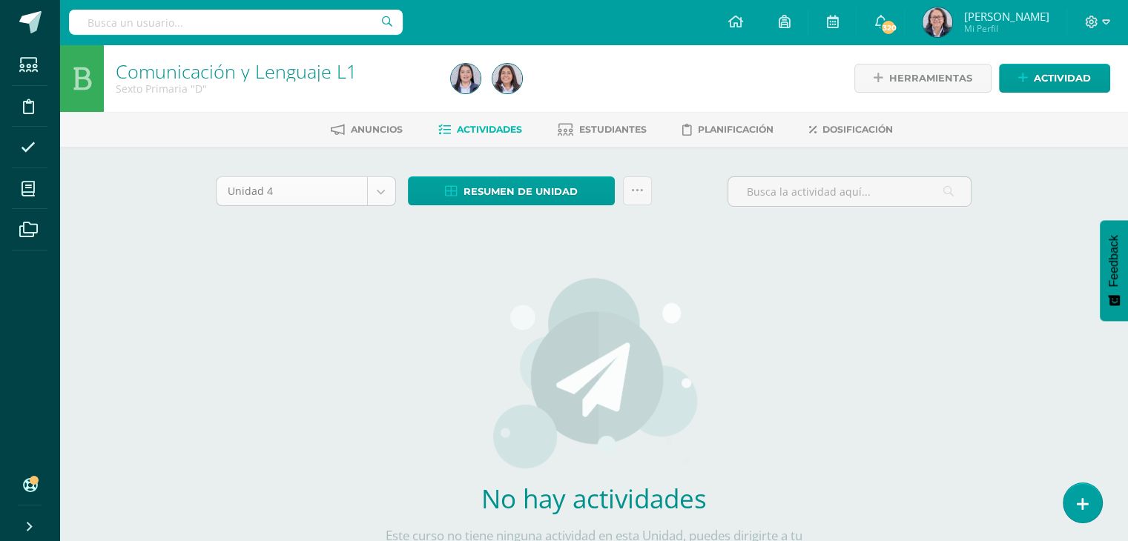
click at [379, 196] on body "Estudiantes Disciplina Asistencia Mis cursos Archivos Soporte Ayuda Reportar un…" at bounding box center [564, 318] width 1128 height 637
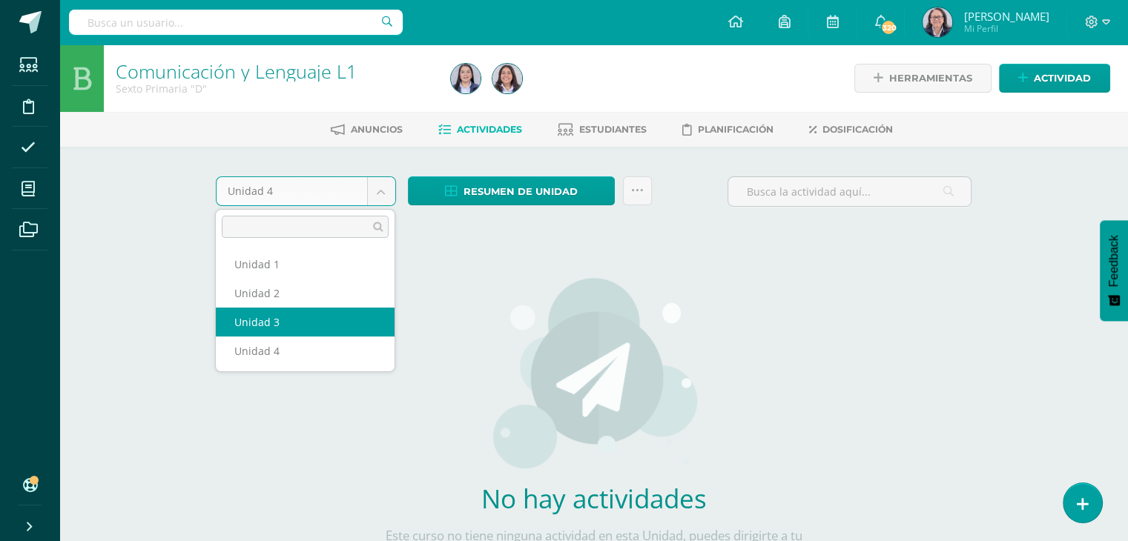
select select "Unidad 3"
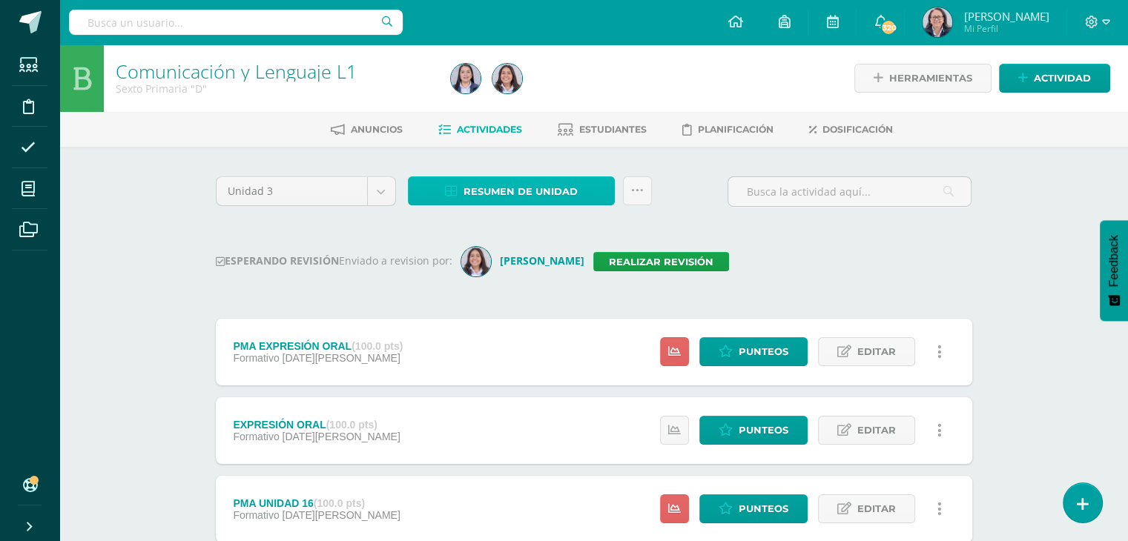
click at [501, 194] on span "Resumen de unidad" at bounding box center [521, 191] width 114 height 27
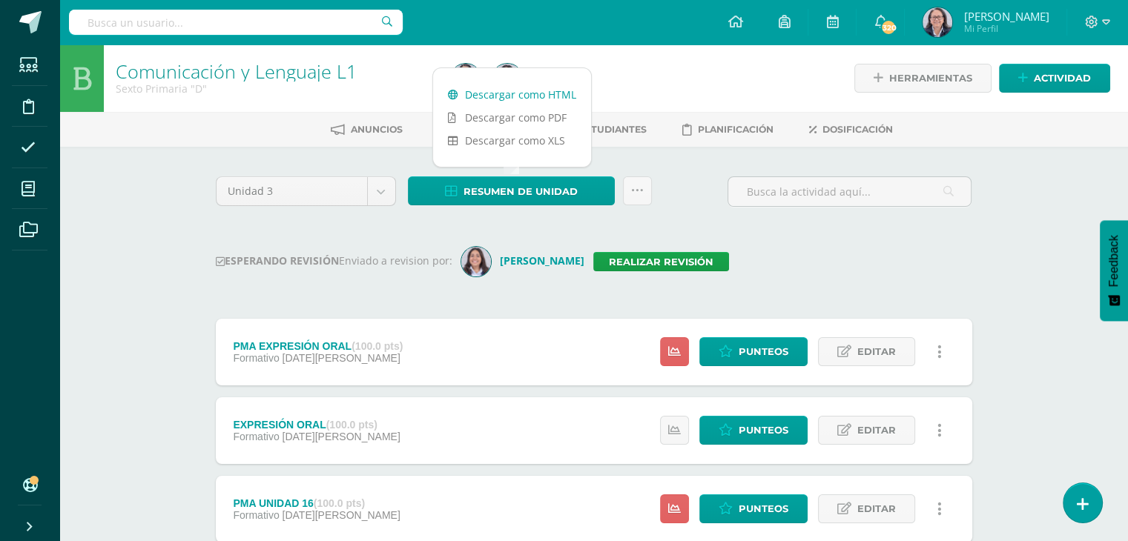
click at [510, 91] on link "Descargar como HTML" at bounding box center [512, 94] width 158 height 23
click at [670, 261] on link "Realizar revisión" at bounding box center [661, 261] width 136 height 19
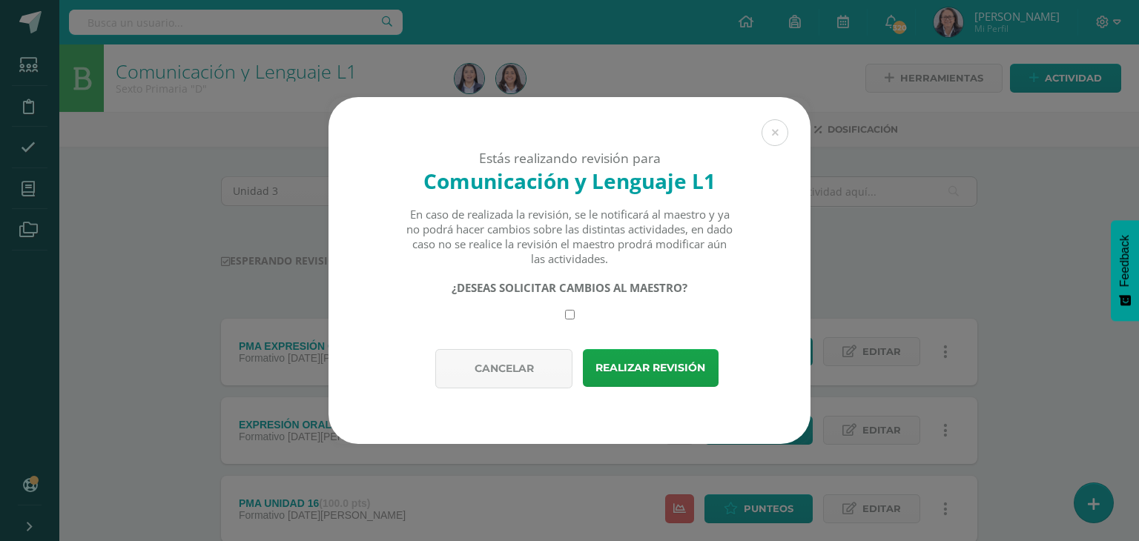
click at [572, 314] on input "checkbox" at bounding box center [570, 315] width 10 height 10
checkbox input "true"
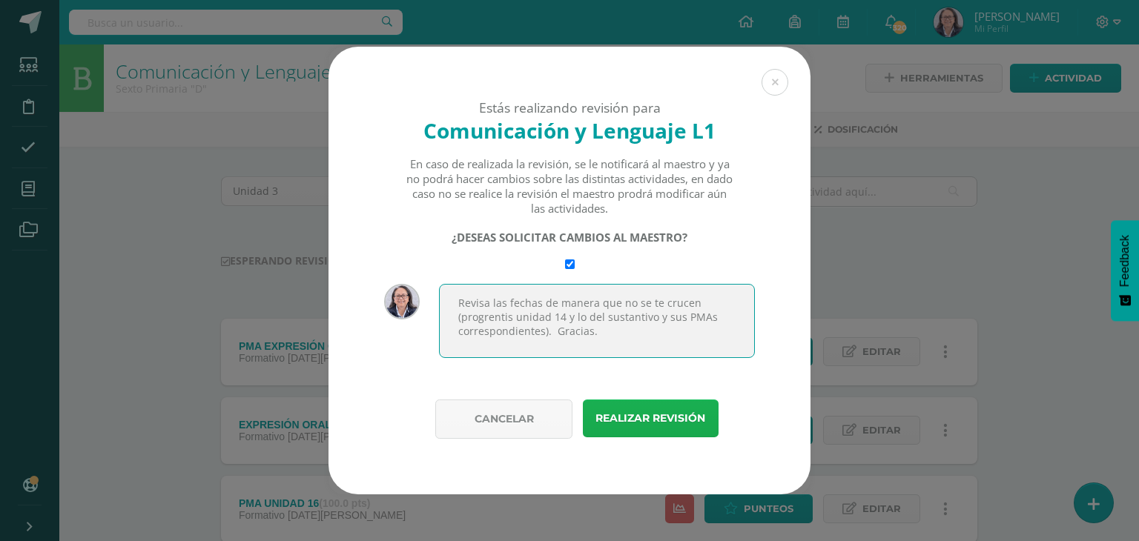
type textarea "Revisa las fechas de manera que no se te crucen (progrentis unidad 14 y lo del …"
click at [640, 425] on button "Realizar revisión" at bounding box center [651, 419] width 136 height 38
